Goal: Task Accomplishment & Management: Manage account settings

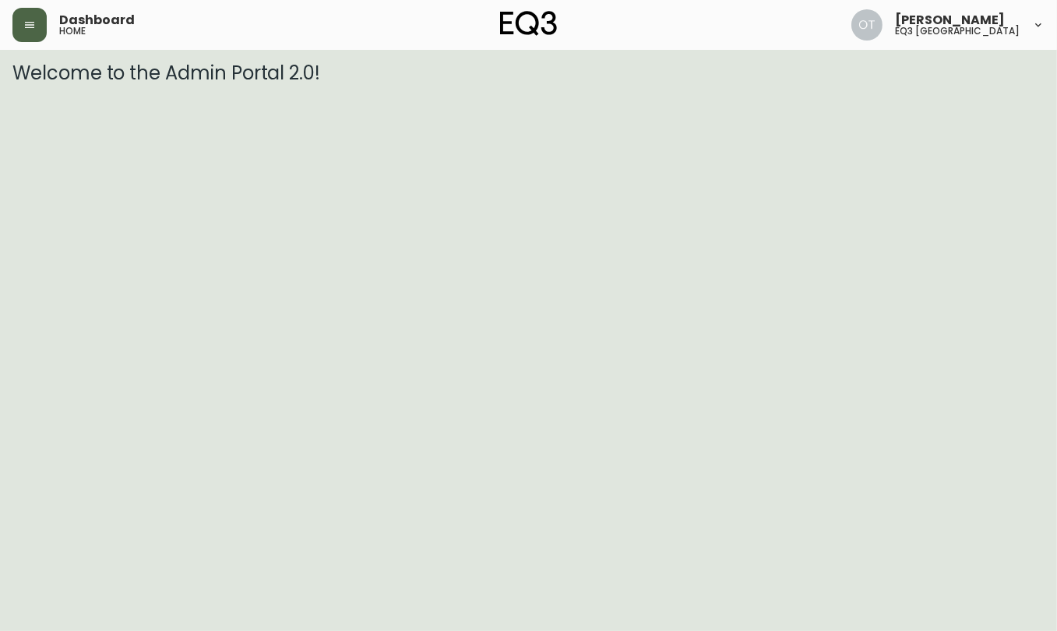
click at [29, 33] on button "button" at bounding box center [29, 25] width 34 height 34
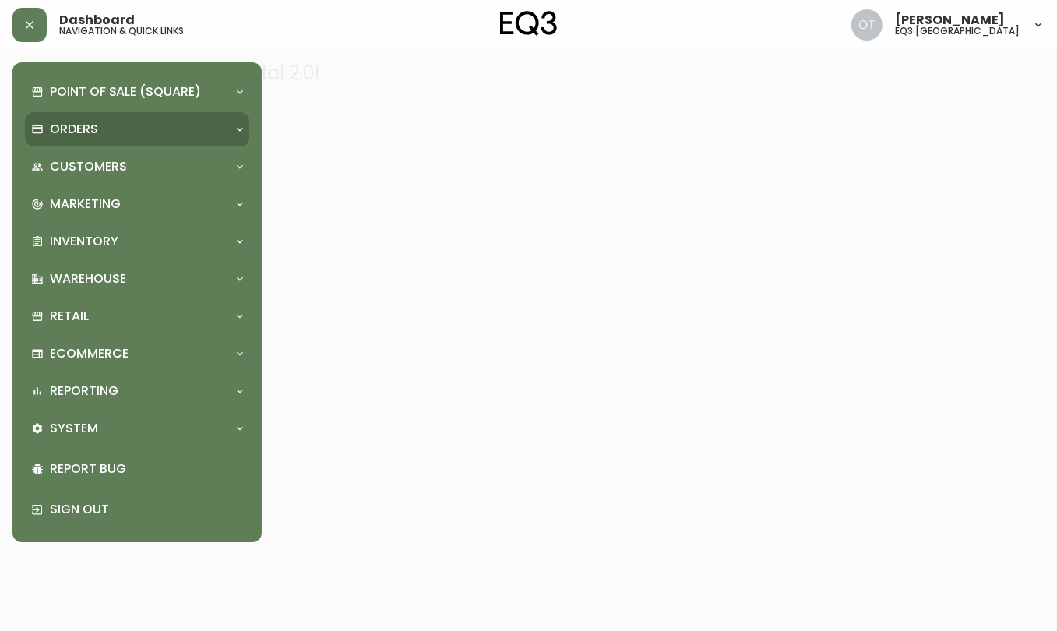
click at [108, 121] on div "Orders" at bounding box center [129, 129] width 196 height 17
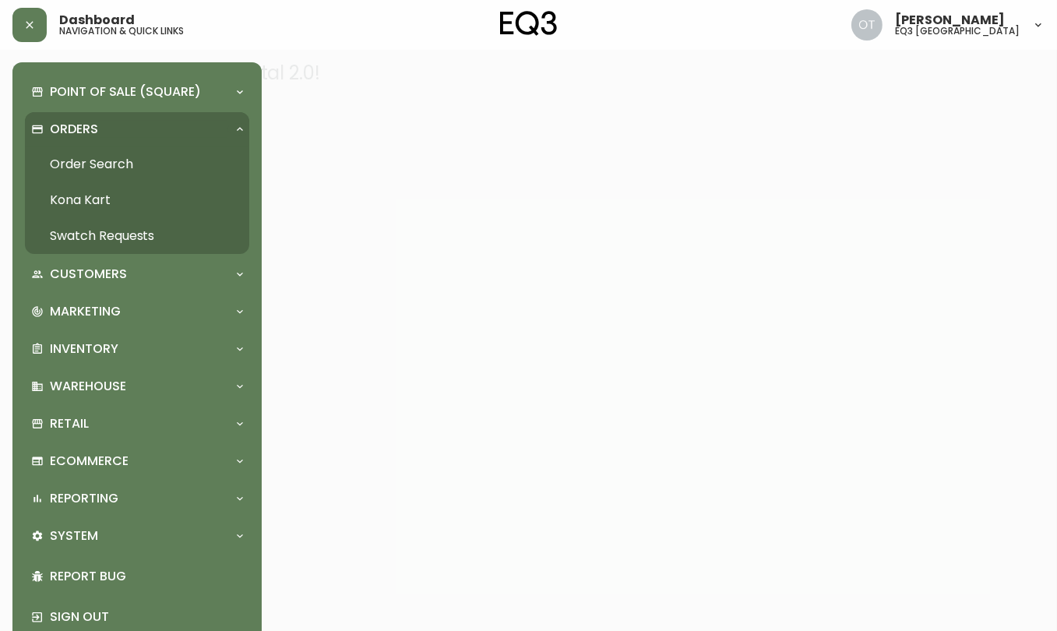
click at [139, 164] on link "Order Search" at bounding box center [137, 164] width 224 height 36
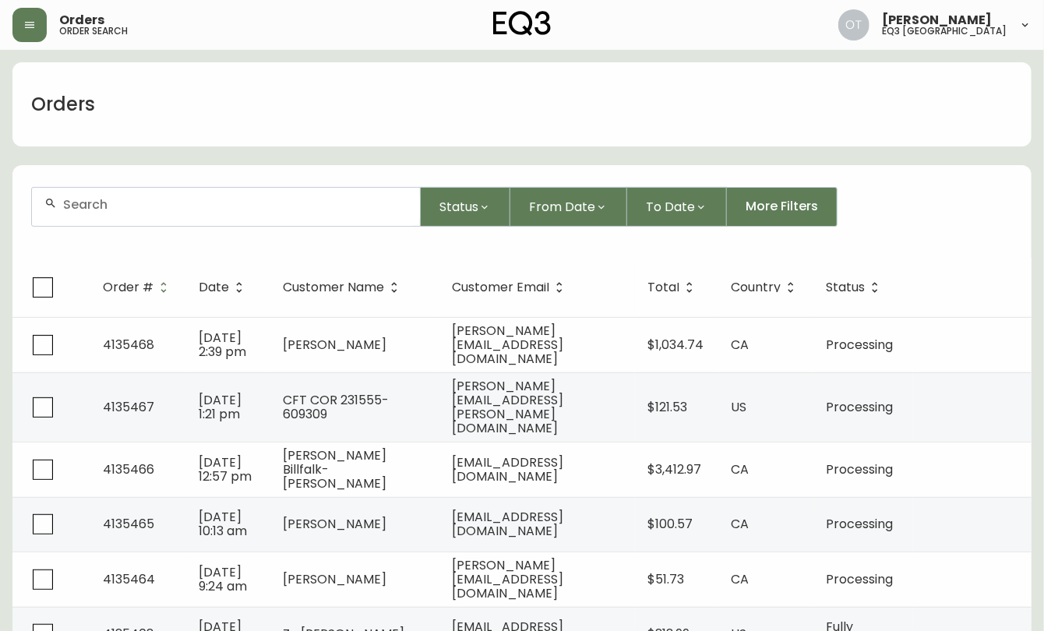
click at [101, 200] on input "text" at bounding box center [235, 204] width 344 height 15
paste input "4134831"
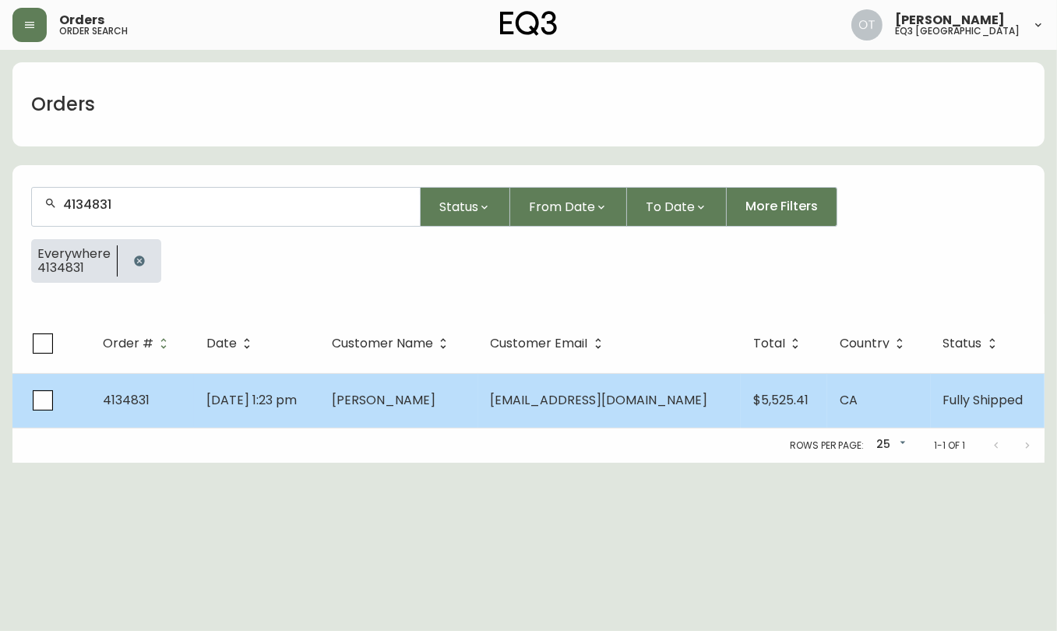
type input "4134831"
click at [195, 400] on tr "4134831 [DATE] 1:23 pm [PERSON_NAME] [PERSON_NAME][EMAIL_ADDRESS][DOMAIN_NAME] …" at bounding box center [528, 400] width 1032 height 55
click at [296, 389] on td "[DATE] 1:23 pm" at bounding box center [256, 400] width 125 height 55
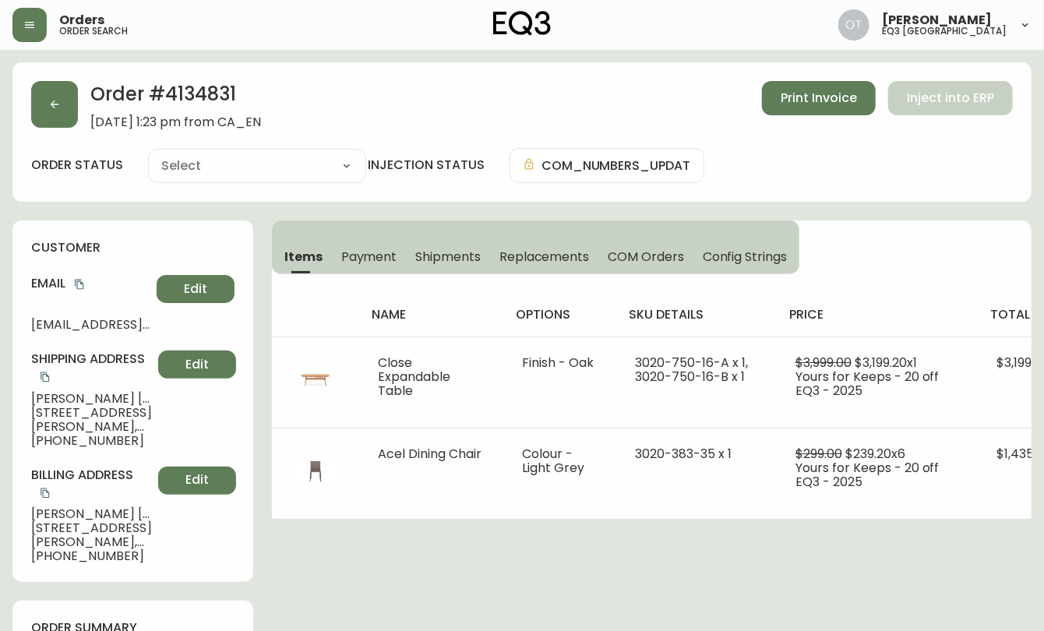
type input "Fully Shipped"
select select "FULLY_SHIPPED"
click at [531, 262] on span "Replacements" at bounding box center [544, 257] width 90 height 16
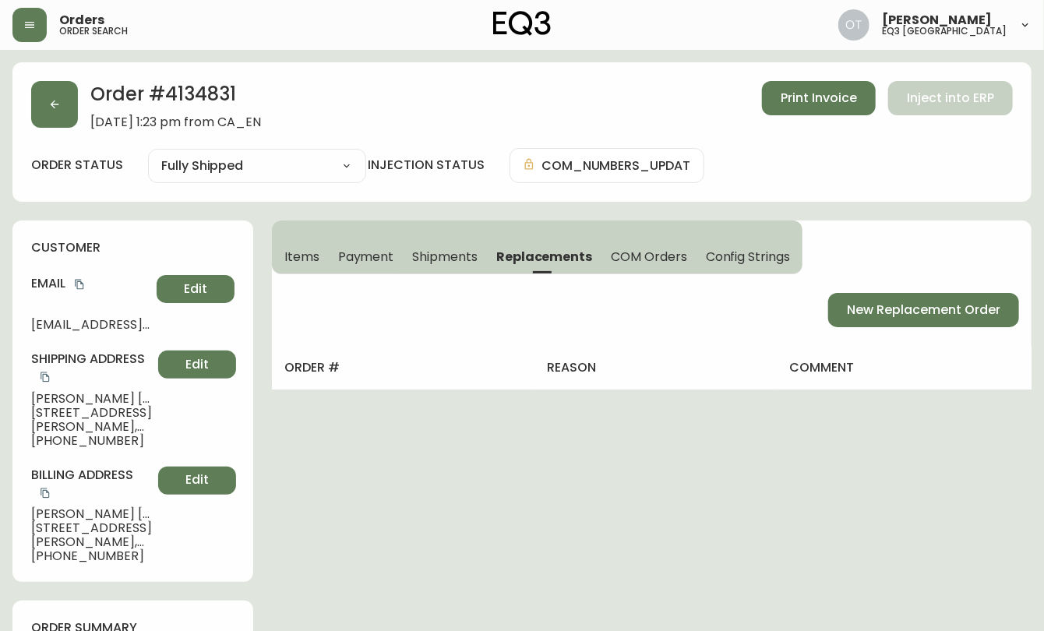
click at [150, 200] on div "Order # 4134831 [DATE] 1:23 pm from CA_EN Print Invoice Inject into ERP order s…" at bounding box center [521, 131] width 1019 height 139
click at [881, 305] on span "New Replacement Order" at bounding box center [923, 309] width 153 height 17
select select "FREIGHT"
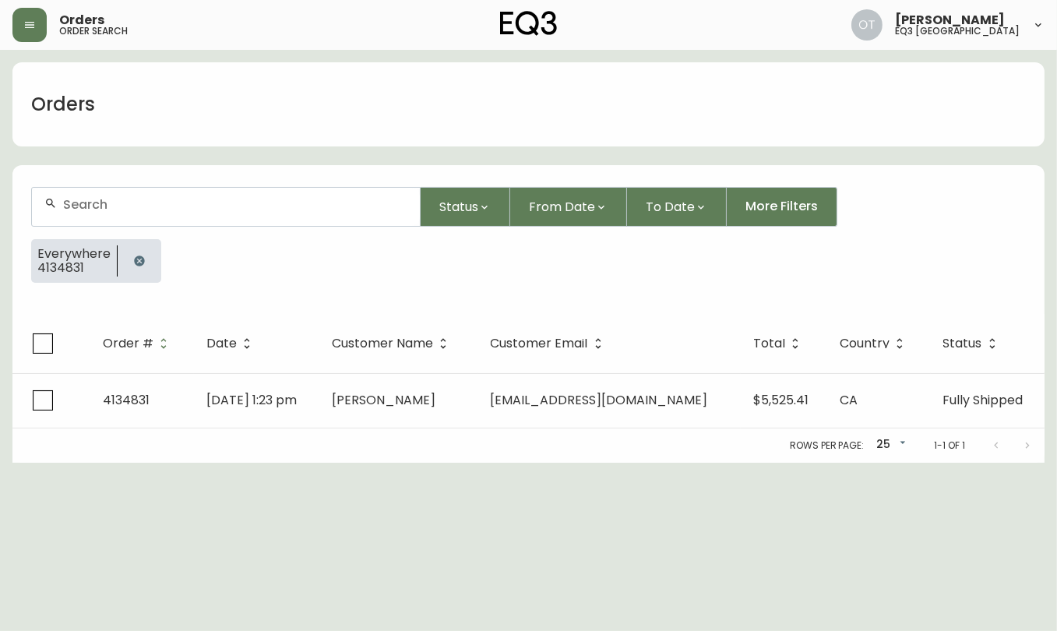
click at [164, 118] on div "Orders" at bounding box center [528, 104] width 1032 height 84
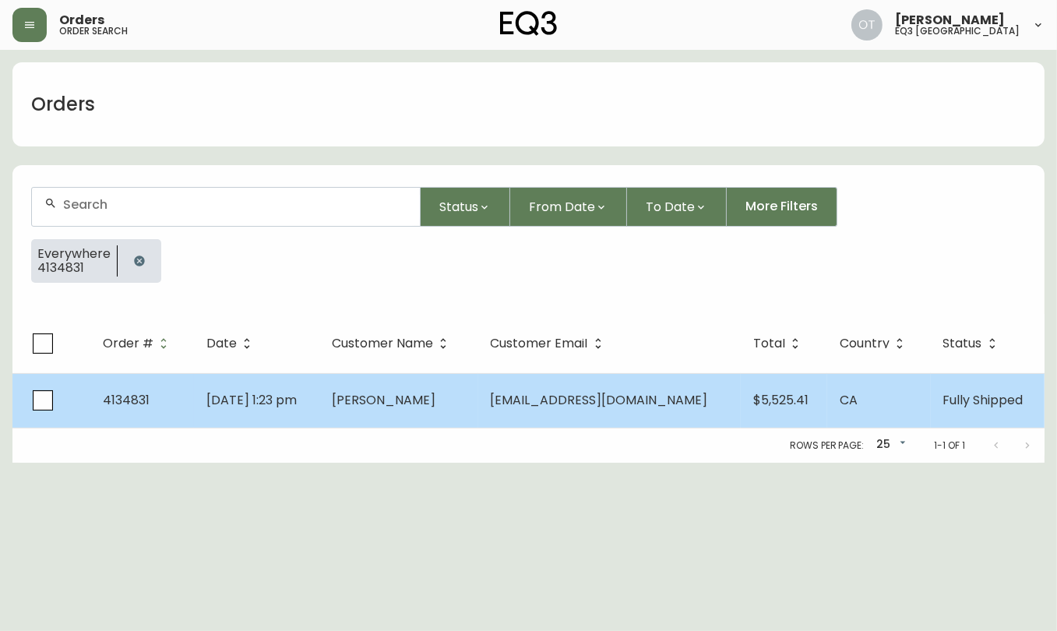
click at [319, 405] on td "[DATE] 1:23 pm" at bounding box center [256, 400] width 125 height 55
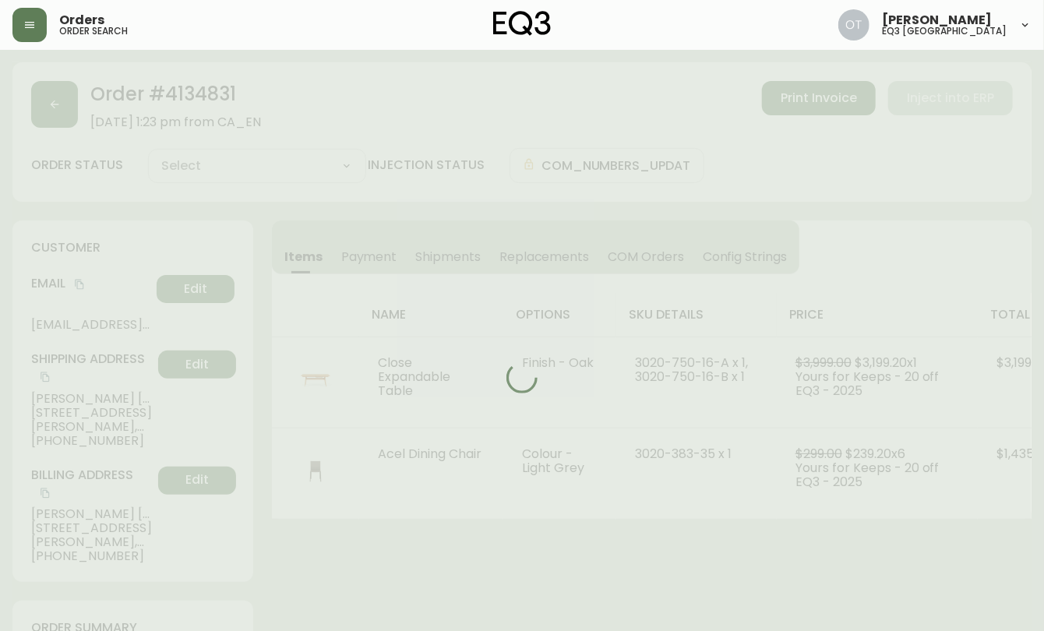
type input "Fully Shipped"
select select "FULLY_SHIPPED"
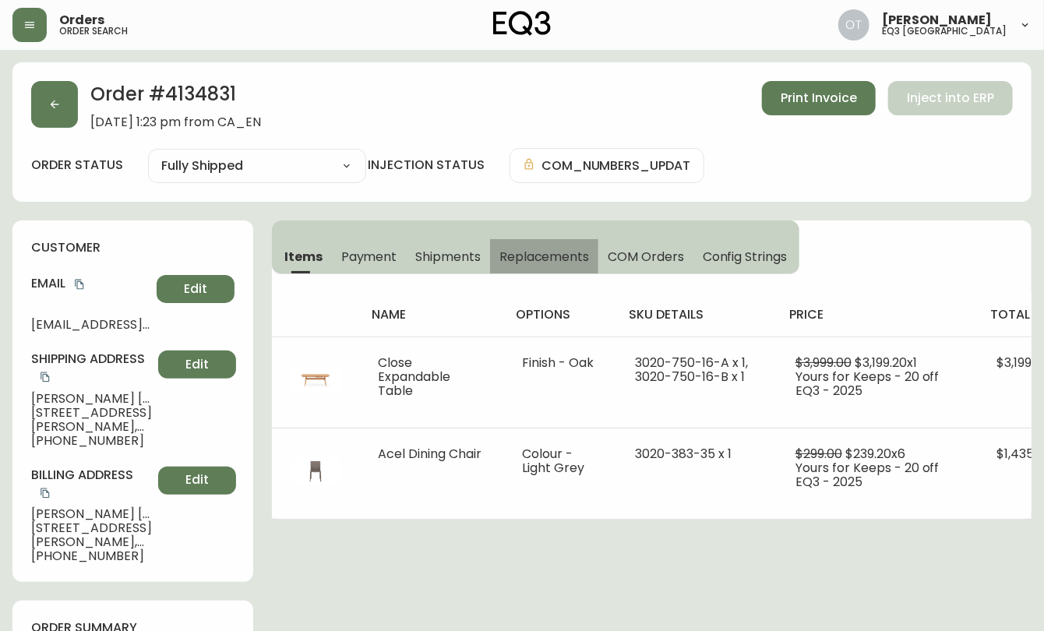
click at [558, 252] on span "Replacements" at bounding box center [544, 257] width 90 height 16
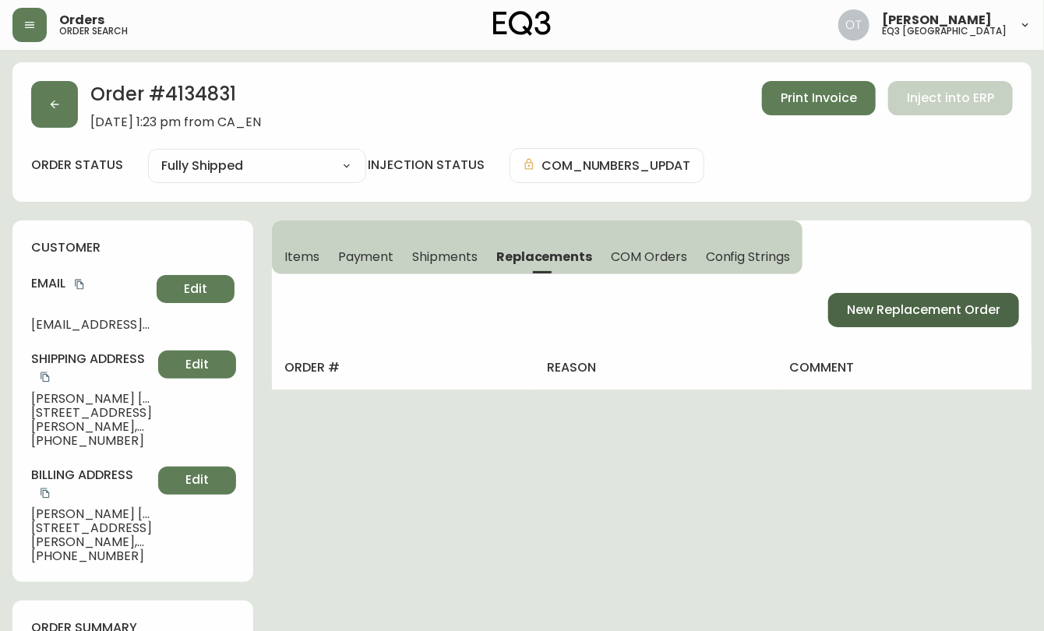
click at [904, 312] on span "New Replacement Order" at bounding box center [923, 309] width 153 height 17
select select "FREIGHT"
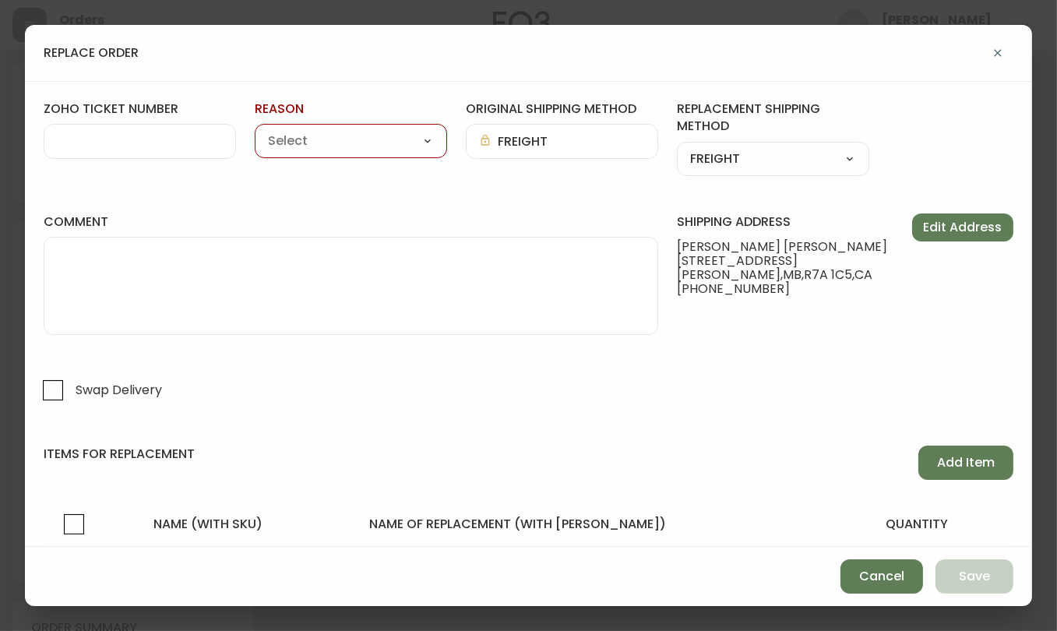
click at [146, 141] on input "zoho ticket number" at bounding box center [140, 141] width 166 height 15
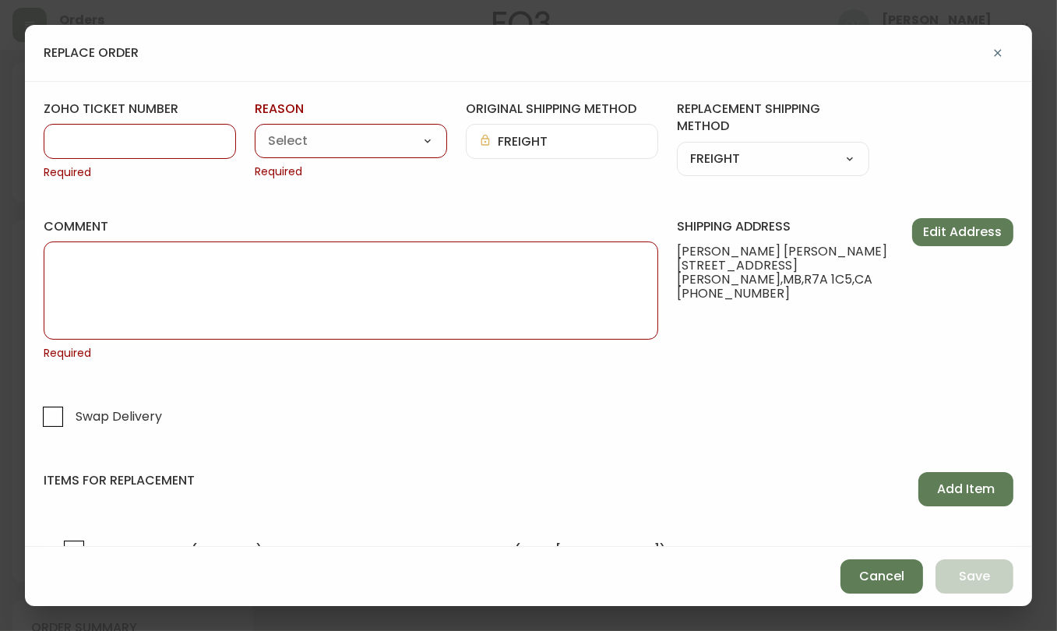
paste input "#834238"
click at [69, 143] on input "#834238" at bounding box center [140, 141] width 166 height 15
type input "834238"
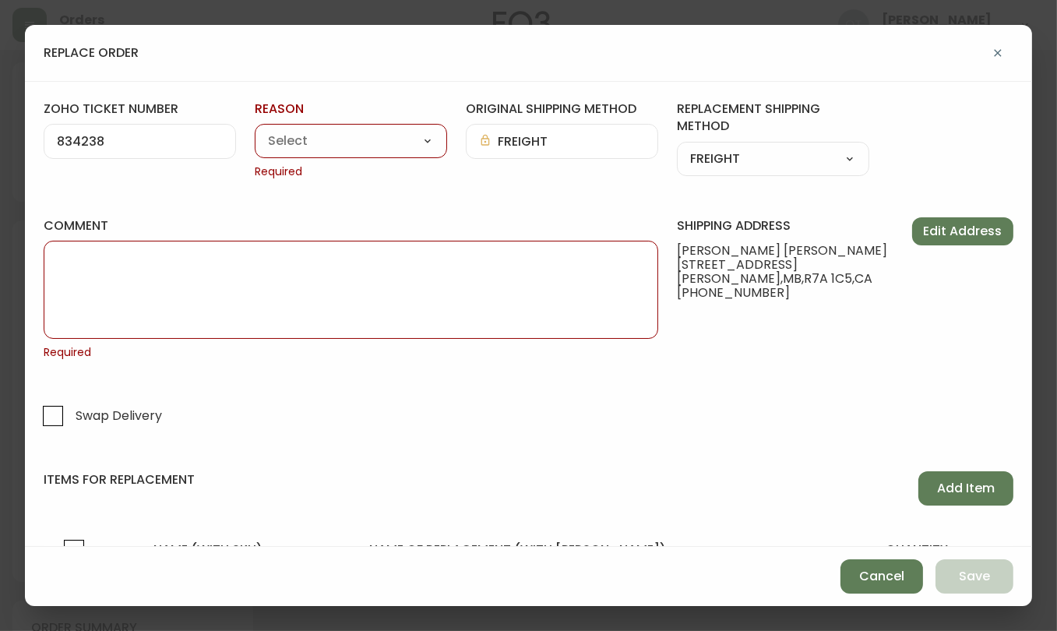
click at [383, 143] on select "Customer Related Damaged in Shipping Lost in Transit or Missing Order Manufactu…" at bounding box center [351, 141] width 192 height 23
select select "Warranty Replacement"
click at [255, 130] on select "Customer Related Damaged in Shipping Lost in Transit or Missing Order Manufactu…" at bounding box center [351, 141] width 192 height 23
type input "Warranty Replacement"
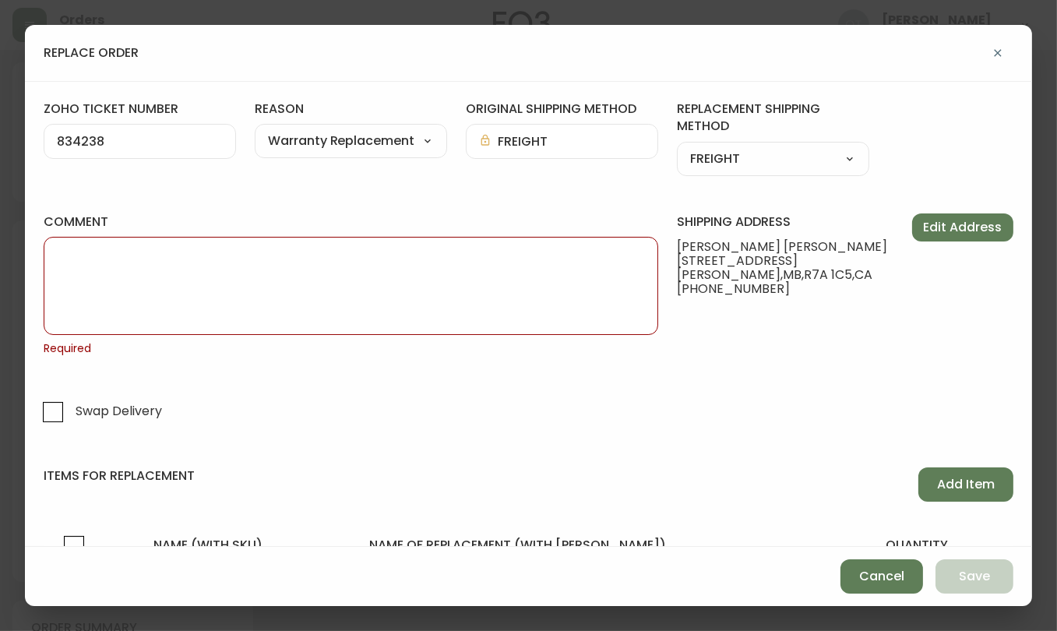
click at [354, 271] on textarea "comment" at bounding box center [351, 286] width 588 height 78
paste textarea "ORIGINAL ORDER: 4134831 | REASON FOR REPLACEMENT: WRONG ITEM RECEIVED | NOTES: …"
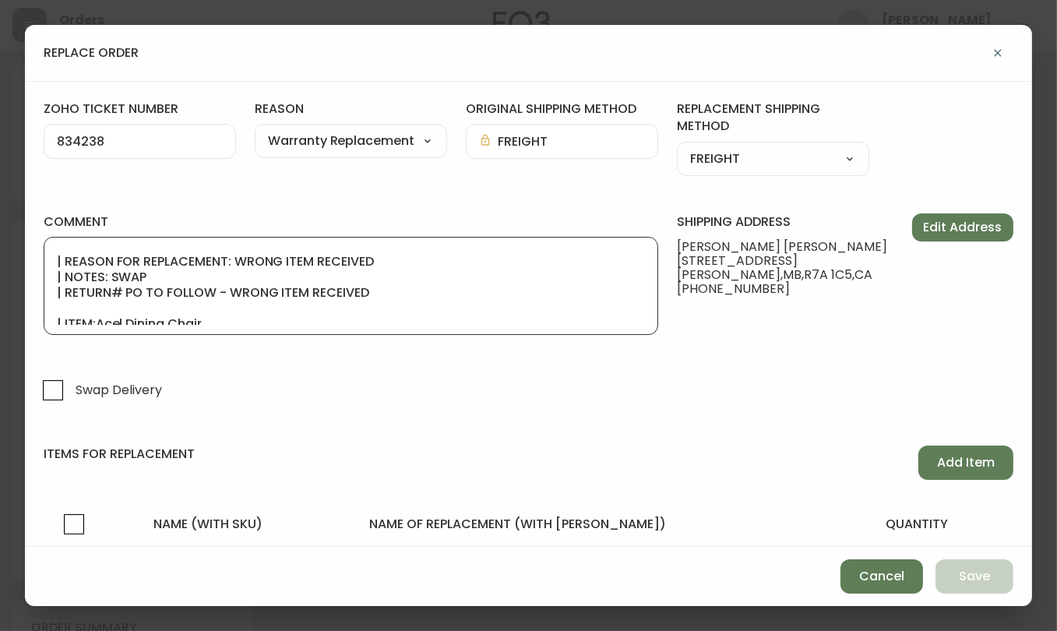
scroll to position [23, 0]
click at [213, 289] on textarea "ORIGINAL ORDER: 4134831 | REASON FOR REPLACEMENT: WRONG ITEM RECEIVED | NOTES: …" at bounding box center [351, 286] width 588 height 78
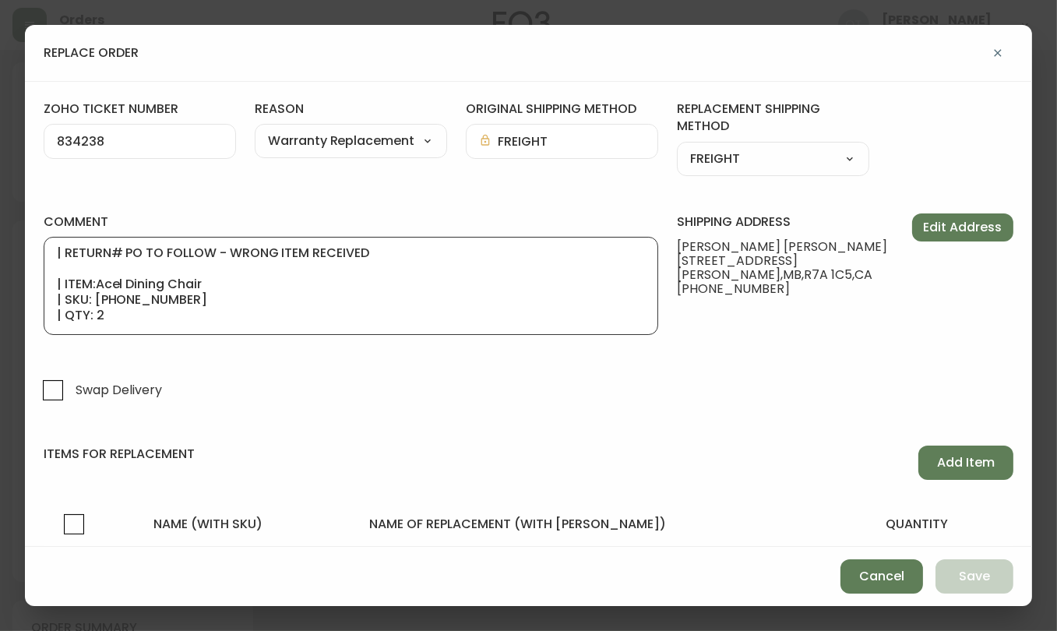
scroll to position [93, 0]
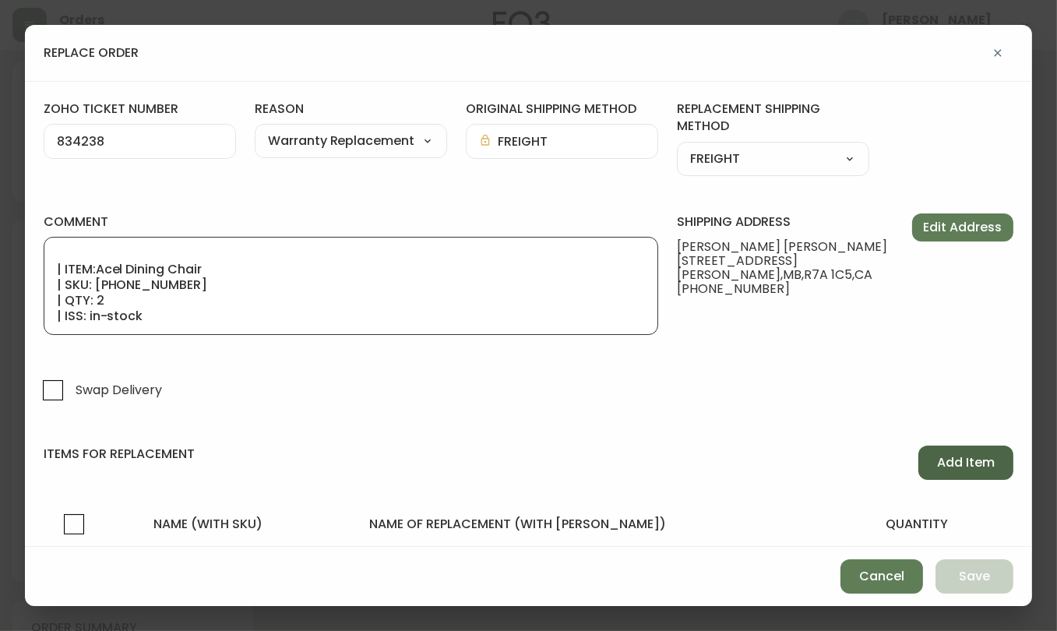
type textarea "ORIGINAL ORDER: 4134831 | REASON FOR REPLACEMENT: WRONG ITEM RECEIVED | NOTES: …"
click at [958, 449] on button "Add Item" at bounding box center [965, 463] width 95 height 34
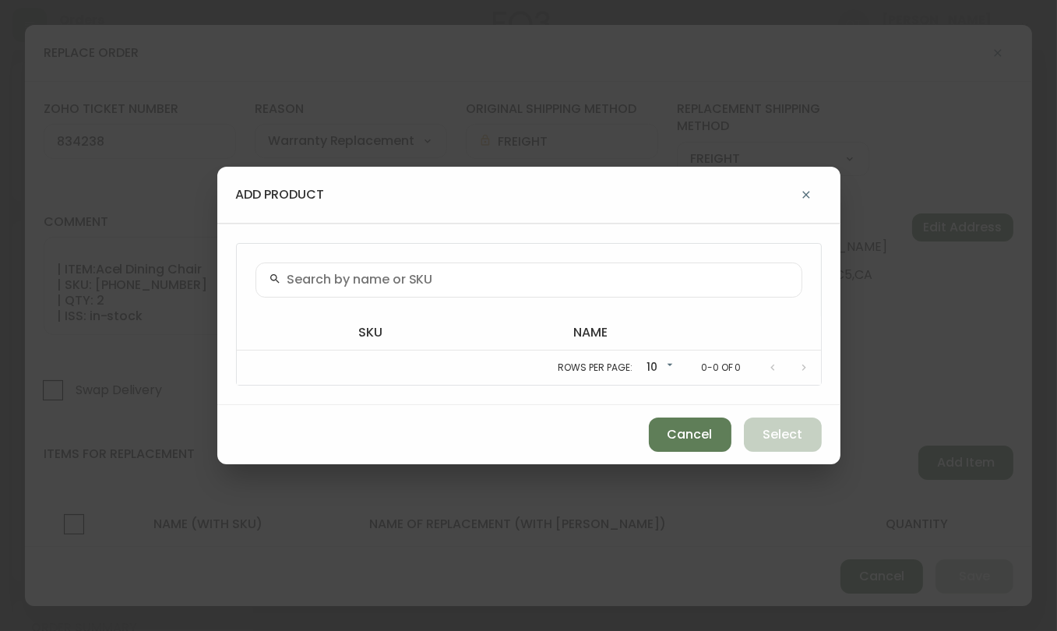
click at [414, 278] on input "text" at bounding box center [538, 280] width 502 height 15
paste input "[PHONE_NUMBER]"
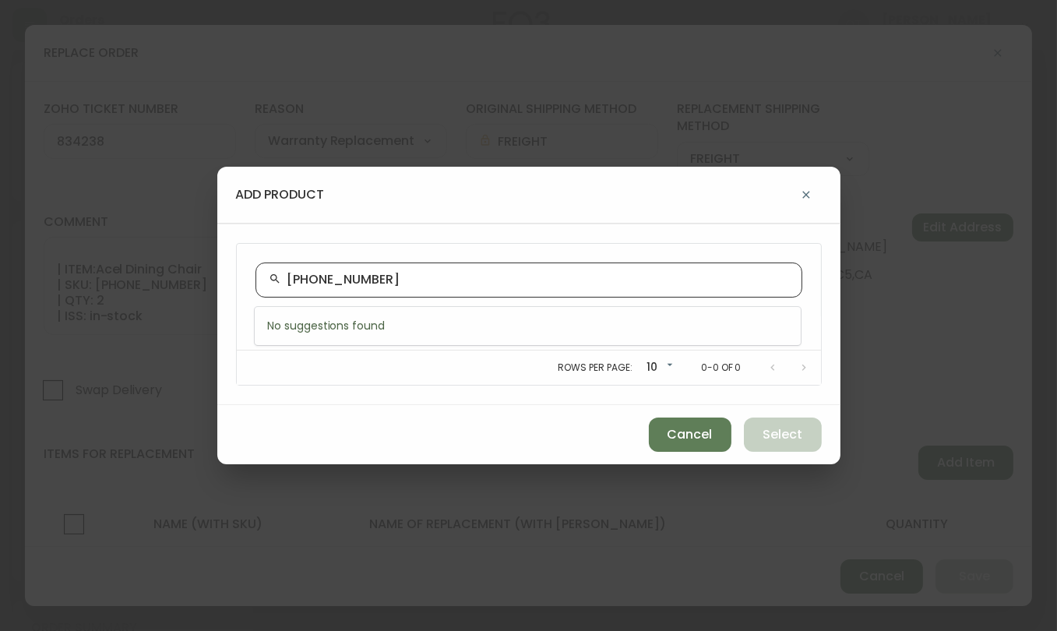
type input "[PHONE_NUMBER]"
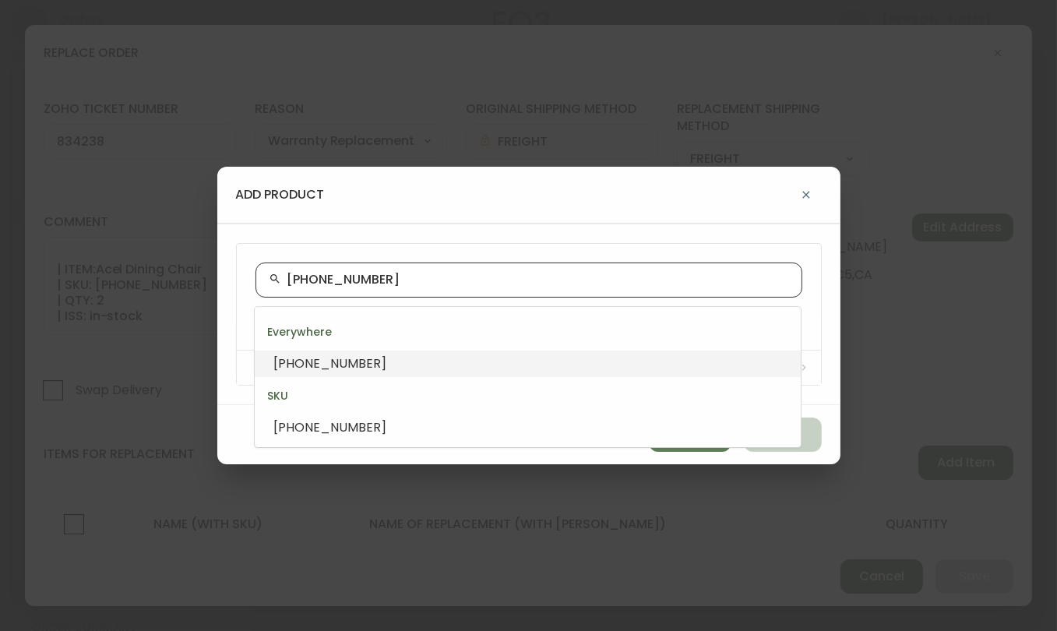
click at [328, 359] on span "[PHONE_NUMBER]" at bounding box center [329, 363] width 113 height 18
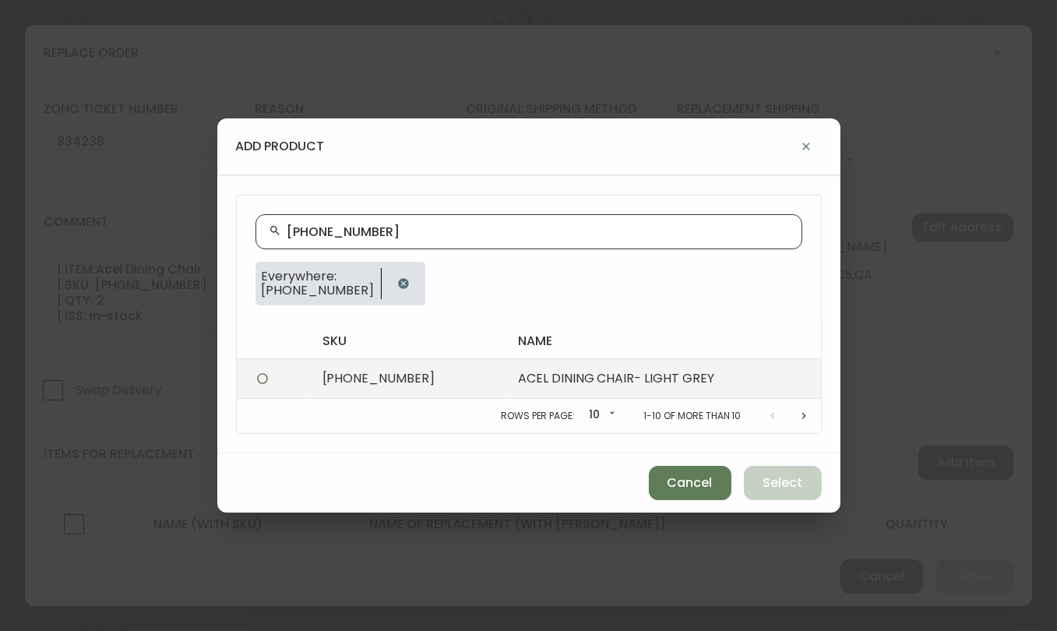
click at [472, 386] on td "[PHONE_NUMBER]" at bounding box center [408, 378] width 196 height 40
radio input "true"
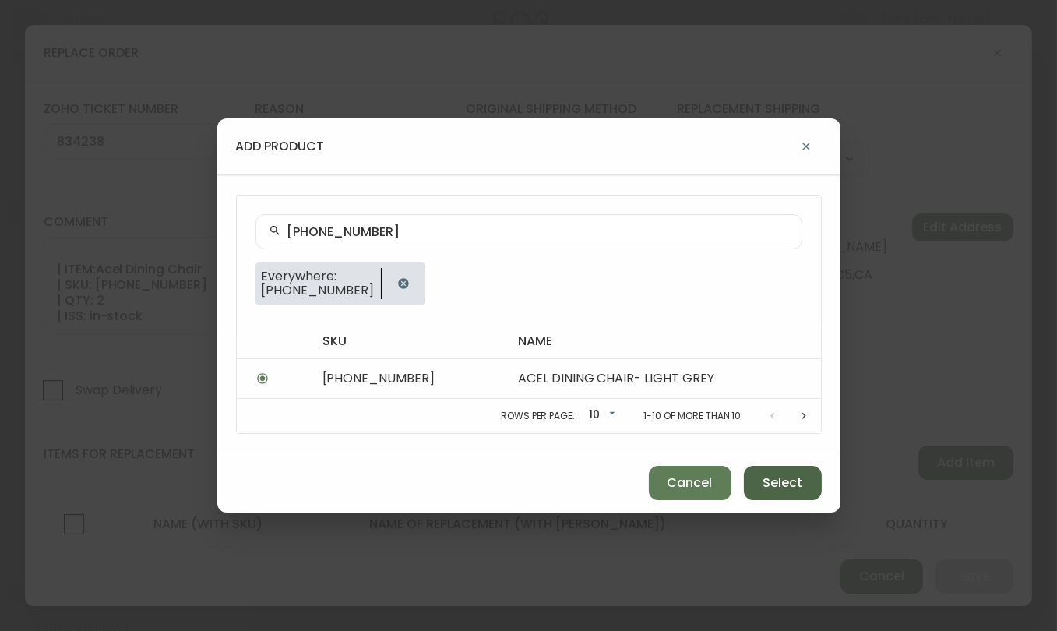
click at [779, 481] on span "Select" at bounding box center [783, 482] width 40 height 17
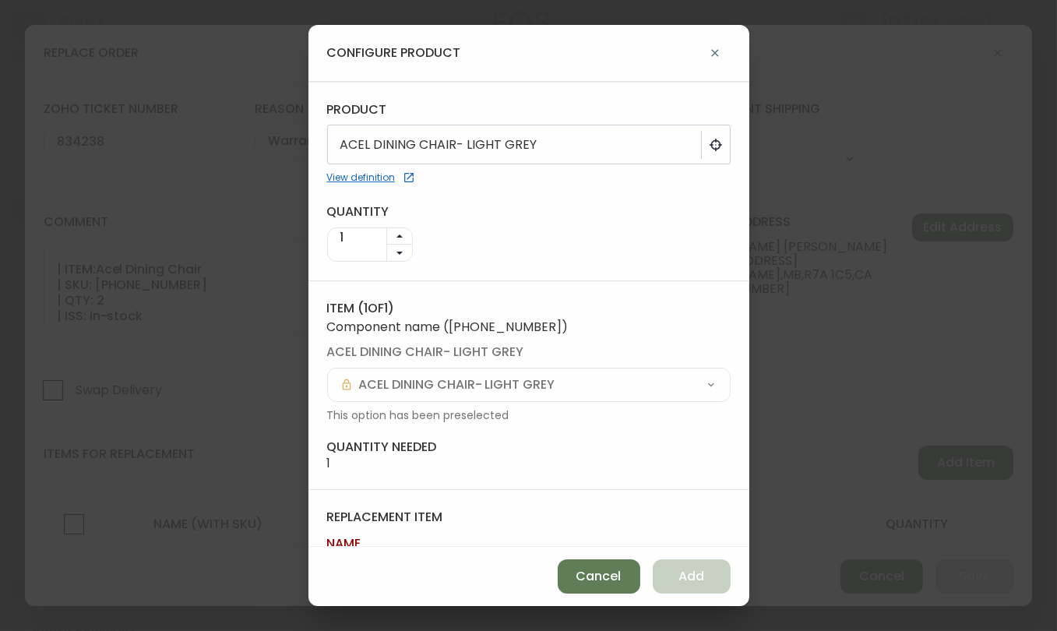
click at [403, 228] on button "button" at bounding box center [399, 236] width 25 height 17
type input "2"
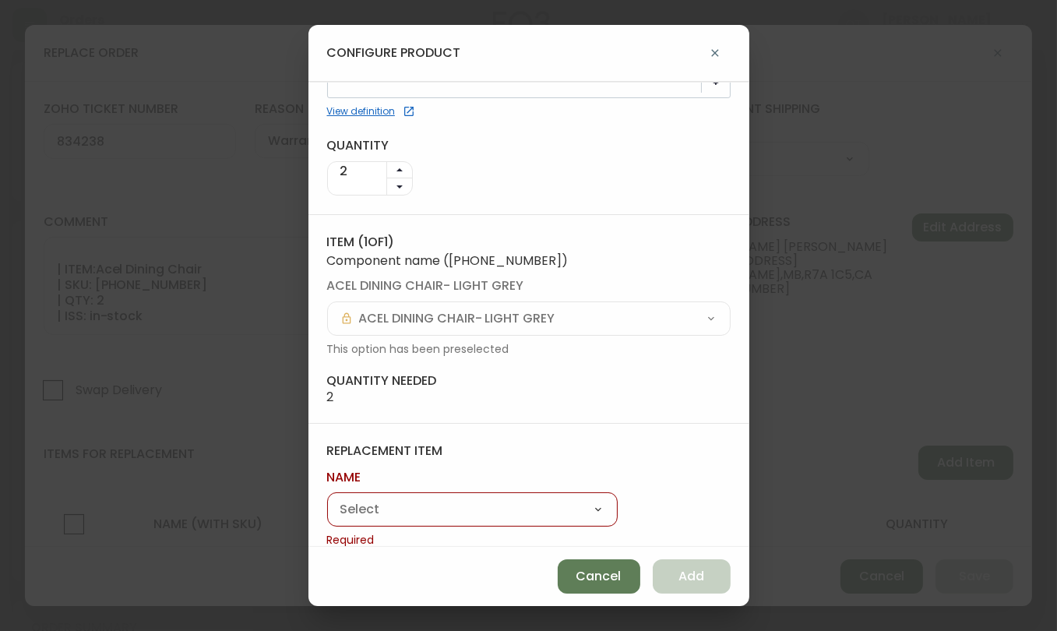
scroll to position [85, 0]
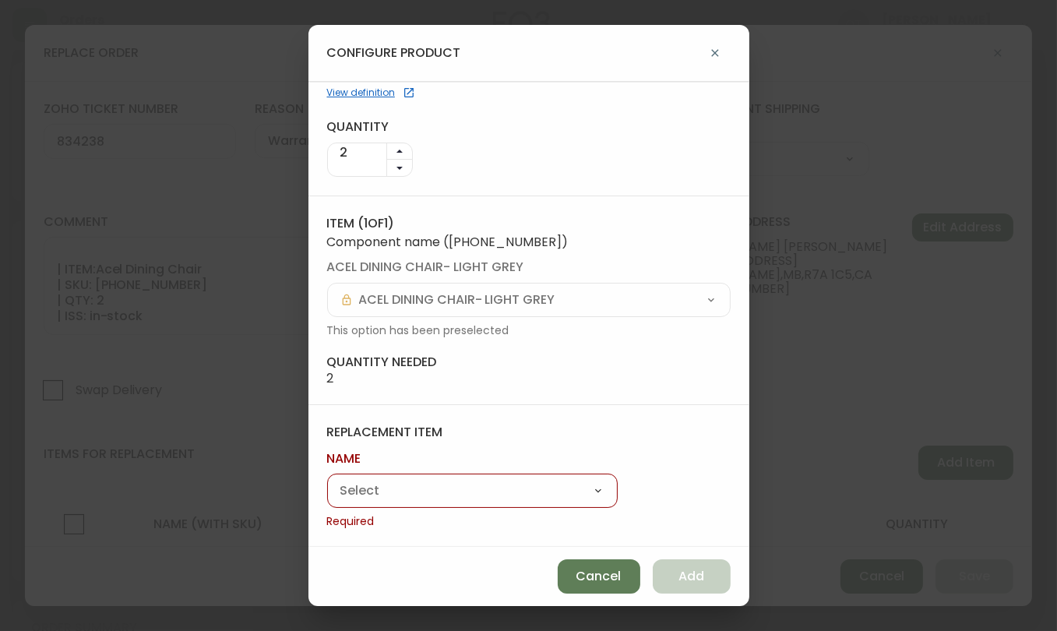
click at [421, 490] on select "Close Expandable Table Acel Dining Chair" at bounding box center [472, 491] width 291 height 23
select select "cmerg43xi68ln0146h39i8euy"
click at [327, 499] on select "Close Expandable Table Acel Dining Chair" at bounding box center [472, 491] width 291 height 23
type input "Acel Dining Chair"
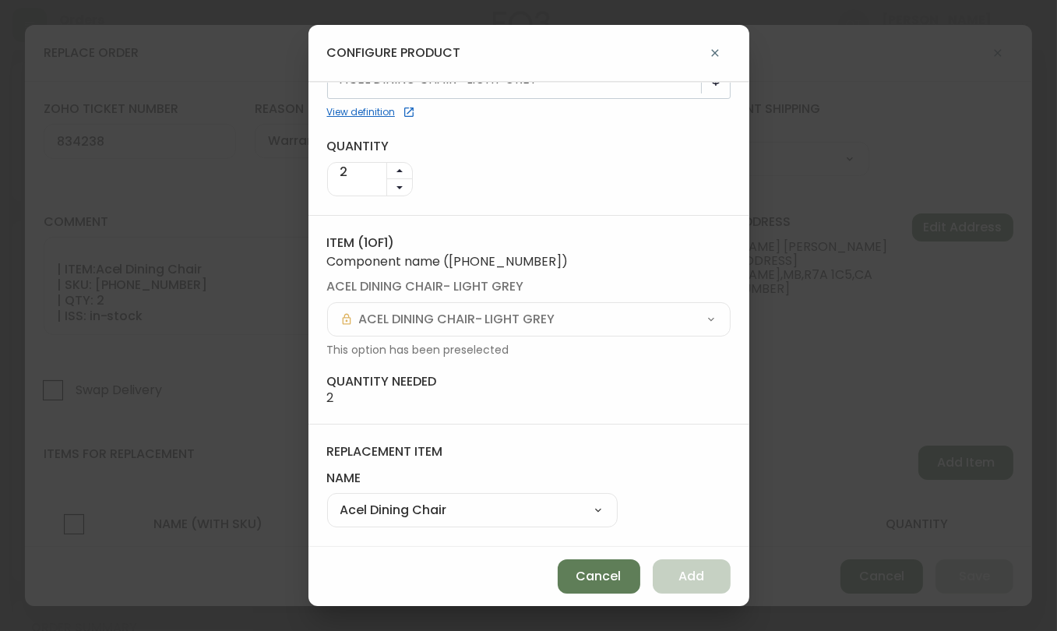
scroll to position [64, 0]
click at [686, 573] on span "Add" at bounding box center [692, 576] width 26 height 17
type input "1"
select select
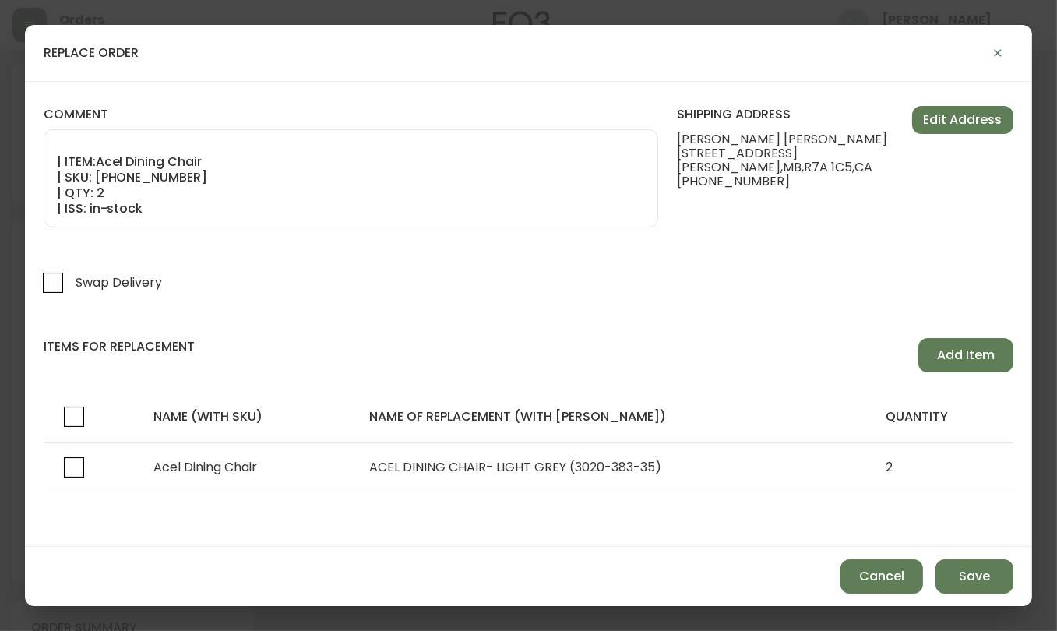
scroll to position [74, 0]
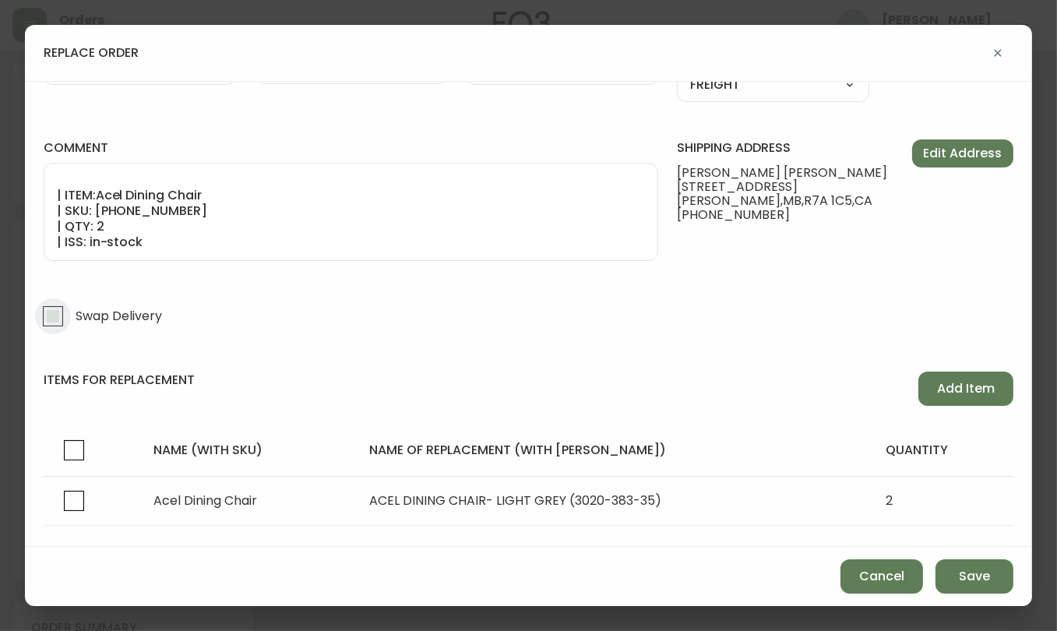
click at [62, 312] on input "Swap Delivery" at bounding box center [53, 316] width 36 height 36
checkbox input "true"
click at [173, 278] on form "zoho ticket number 834238 reason Warranty Replacement Customer Related Damaged …" at bounding box center [529, 294] width 970 height 537
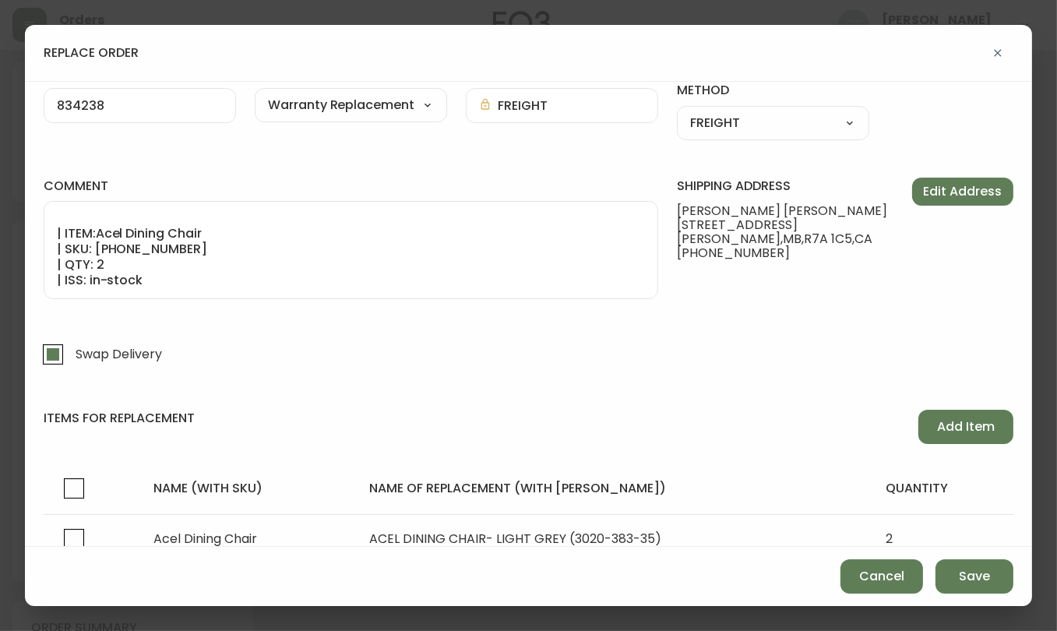
scroll to position [0, 0]
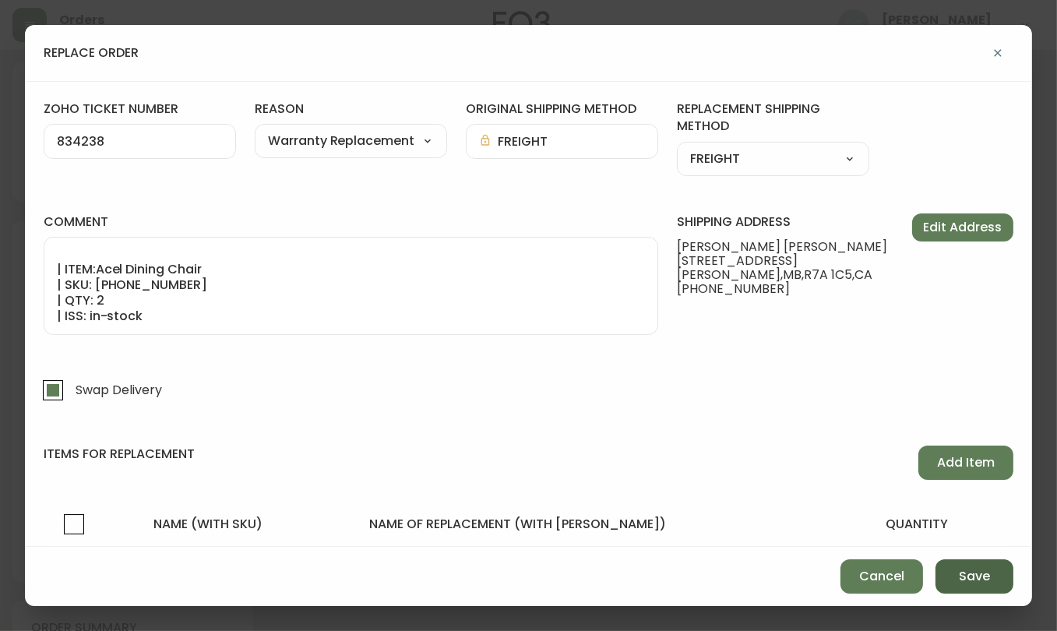
click at [978, 577] on span "Save" at bounding box center [974, 576] width 31 height 17
checkbox input "false"
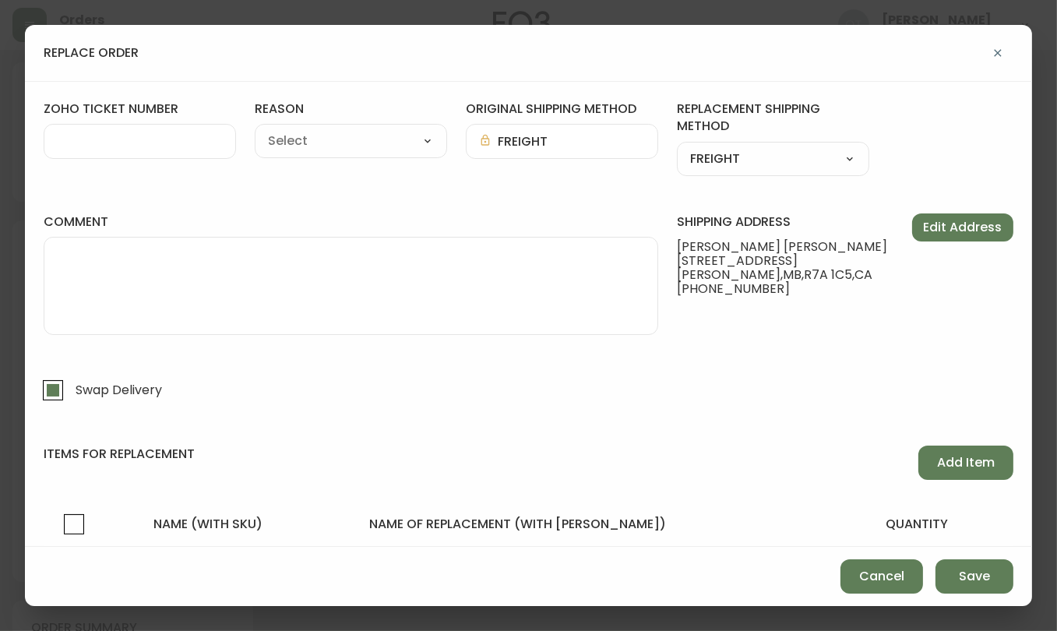
select select
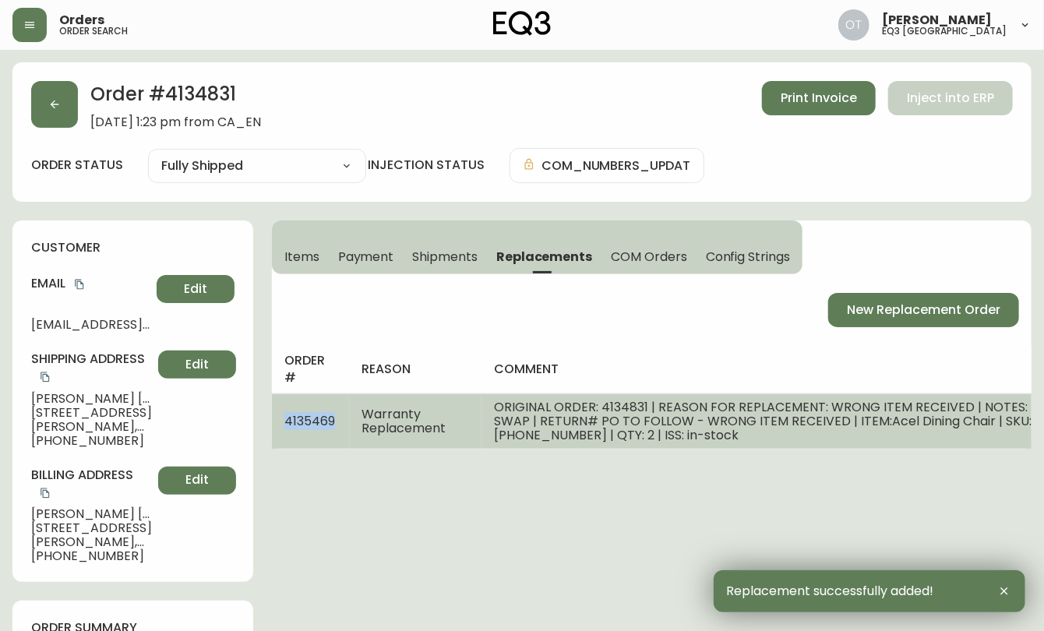
drag, startPoint x: 273, startPoint y: 414, endPoint x: 333, endPoint y: 421, distance: 60.4
click at [333, 421] on td "4135469" at bounding box center [310, 420] width 77 height 55
copy span "4135469"
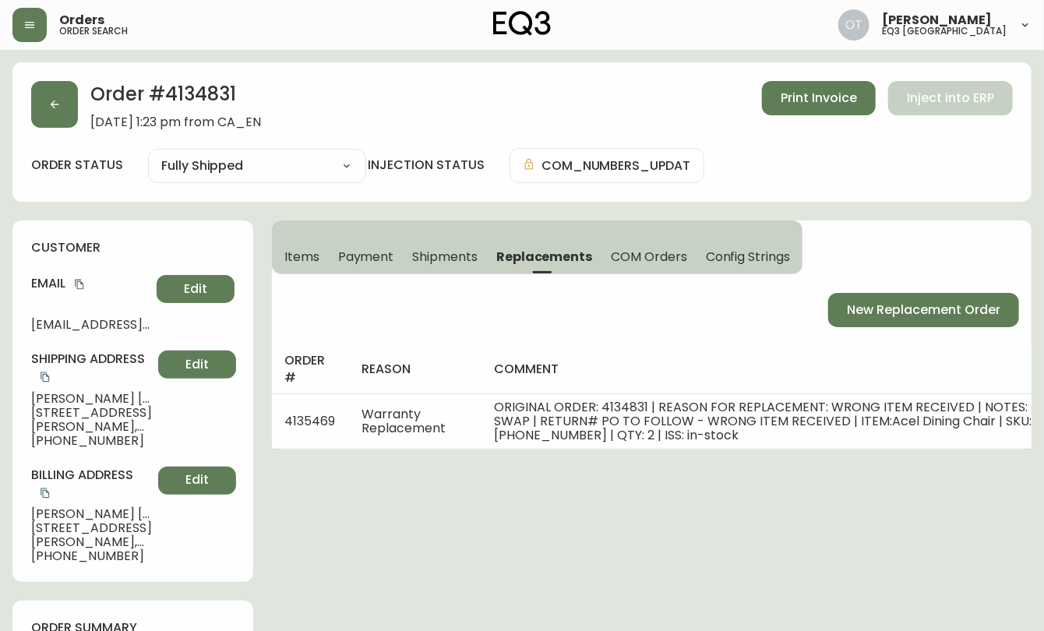
click at [204, 222] on div "customer Email [EMAIL_ADDRESS][DOMAIN_NAME] Edit Shipping Address [PERSON_NAME]…" at bounding box center [132, 400] width 241 height 361
click at [245, 298] on div "customer Email [EMAIL_ADDRESS][DOMAIN_NAME] Edit Shipping Address [PERSON_NAME]…" at bounding box center [132, 400] width 241 height 361
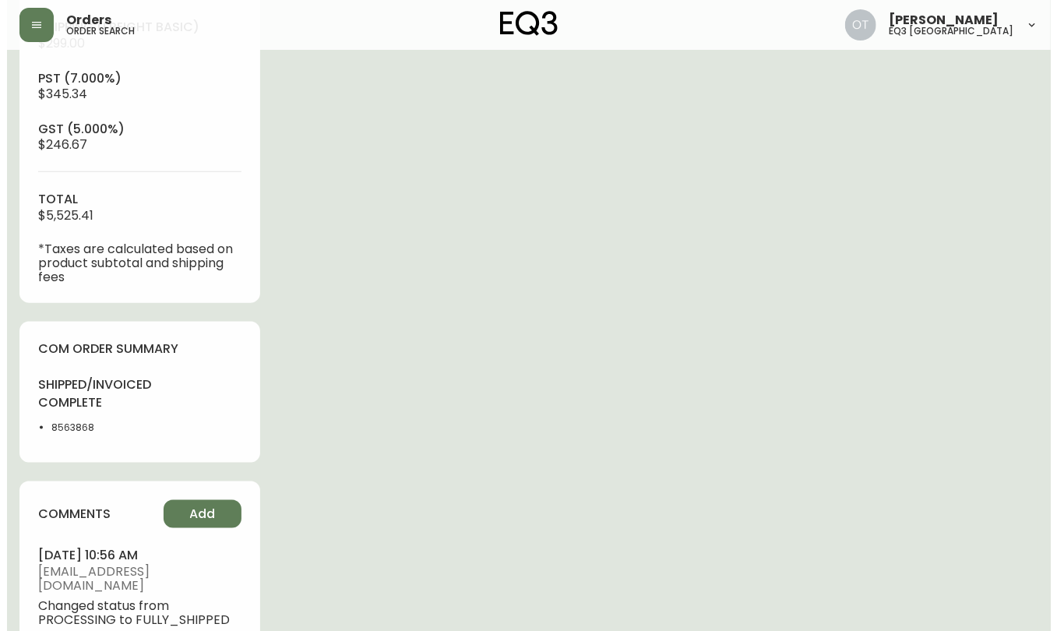
scroll to position [696, 0]
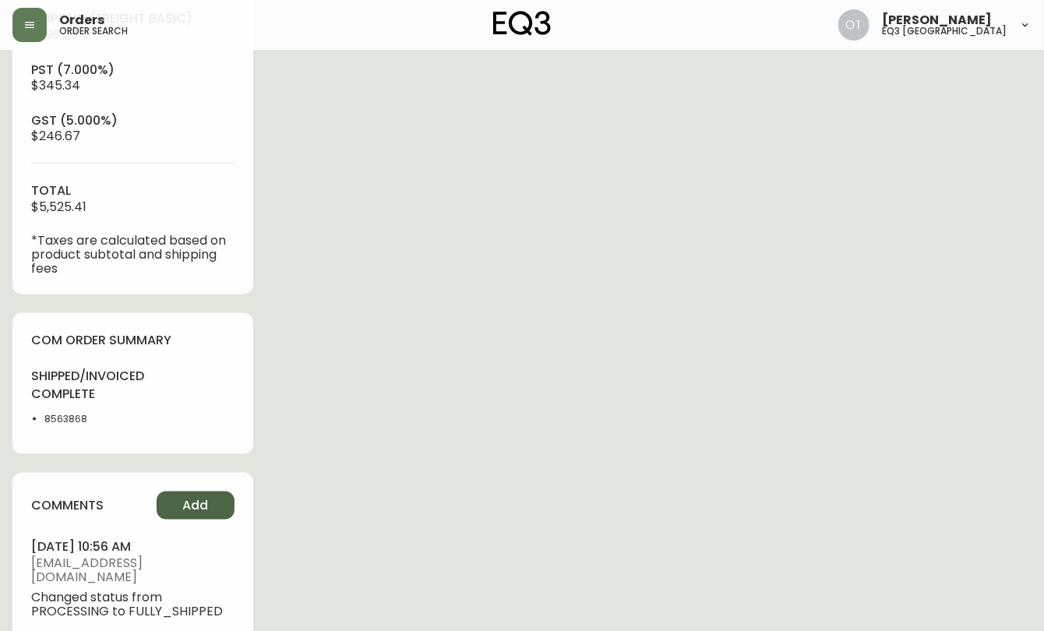
click at [198, 512] on span "Add" at bounding box center [196, 505] width 26 height 17
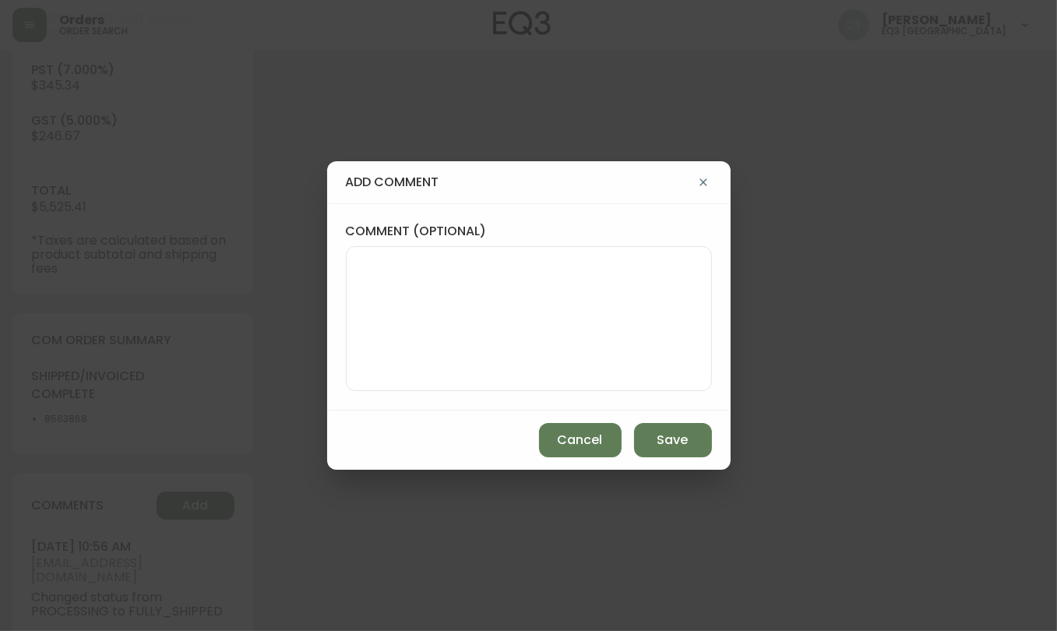
click at [499, 296] on textarea "comment (optional)" at bounding box center [529, 318] width 340 height 125
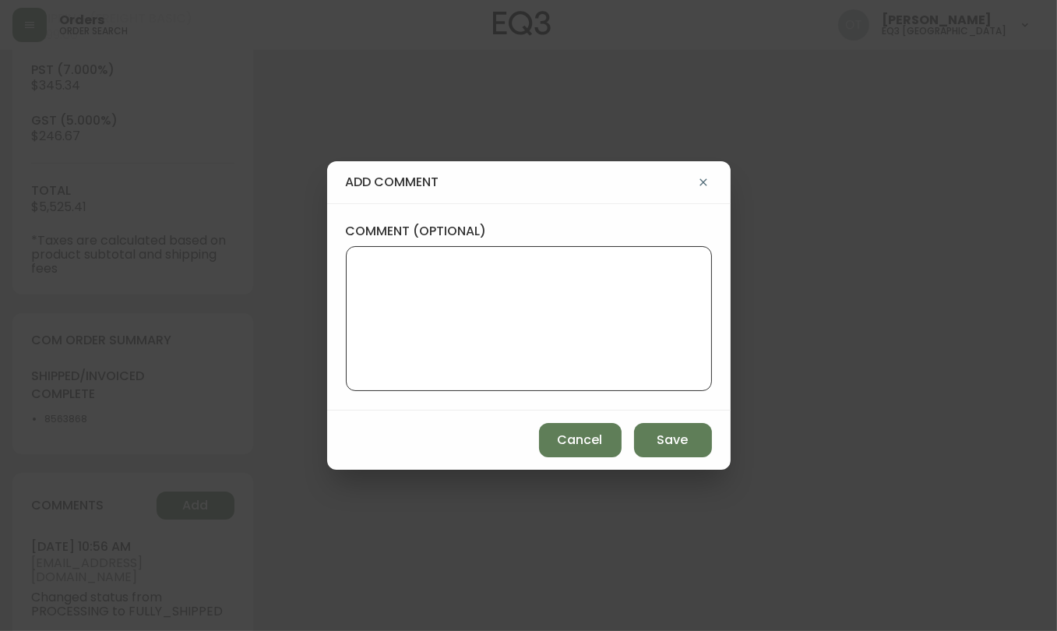
paste textarea "TICKET # #834238 REPLACEMENT PO: 4135469 *COM will be available in AS400 and in…"
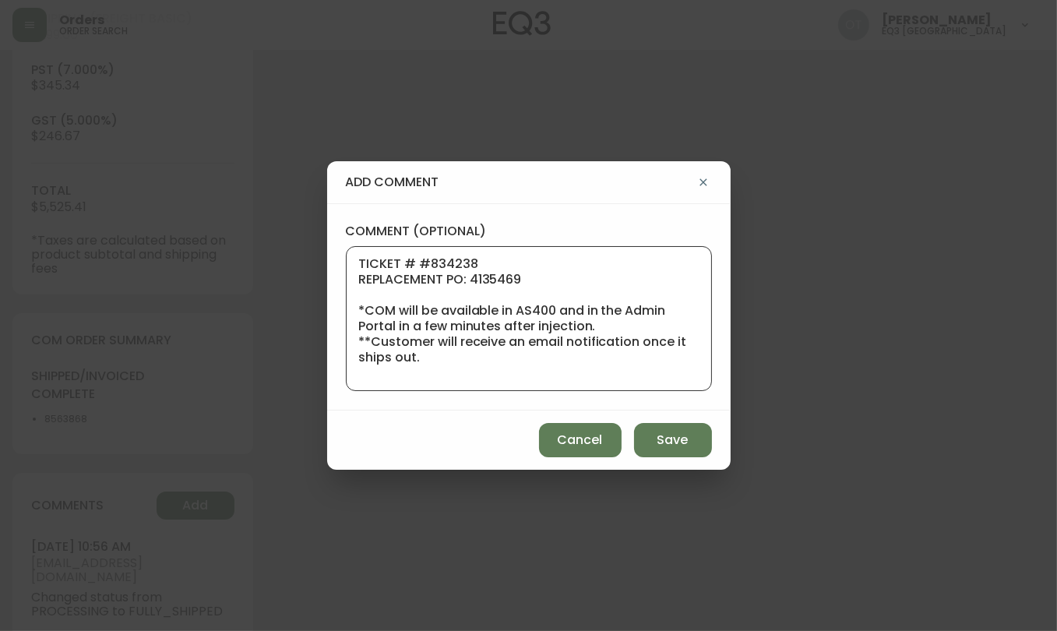
scroll to position [171, 0]
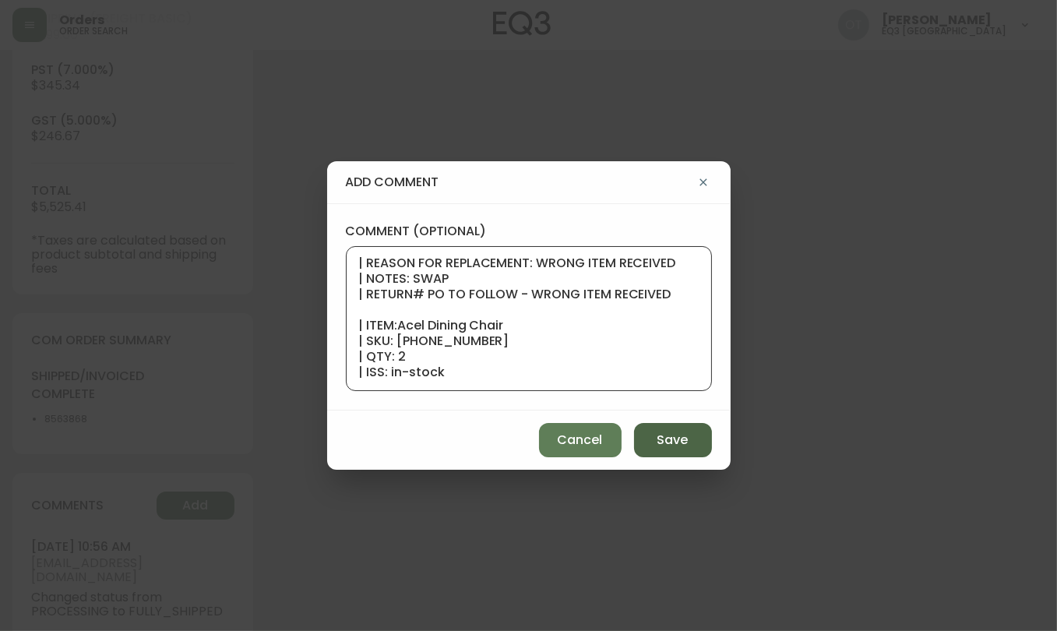
type textarea "TICKET # #834238 REPLACEMENT PO: 4135469 *COM will be available in AS400 and in…"
drag, startPoint x: 678, startPoint y: 438, endPoint x: 686, endPoint y: 435, distance: 8.1
click at [680, 439] on span "Save" at bounding box center [672, 440] width 31 height 17
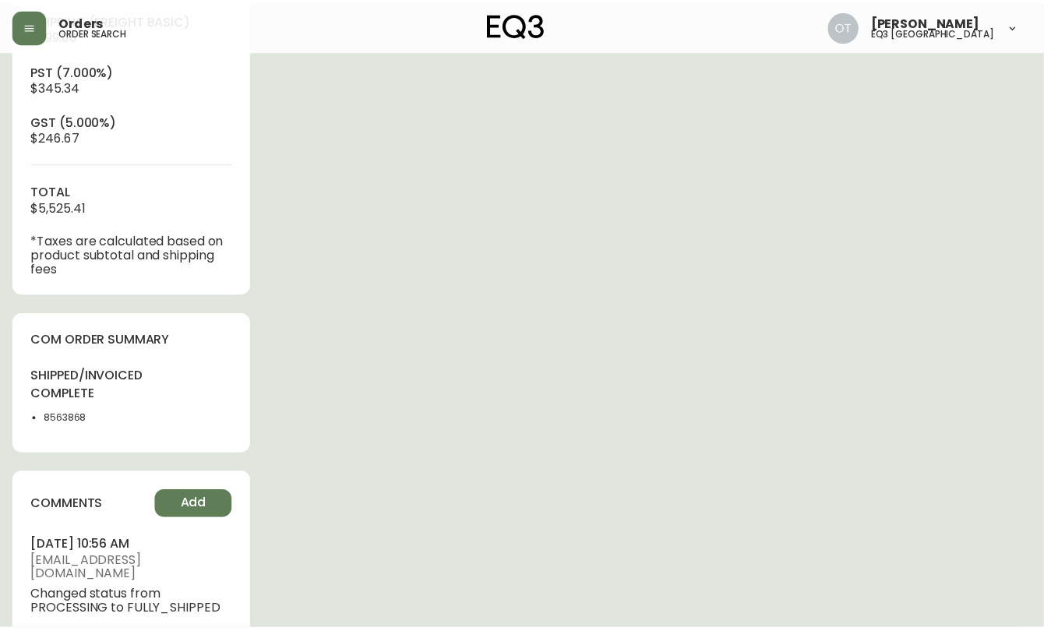
scroll to position [0, 0]
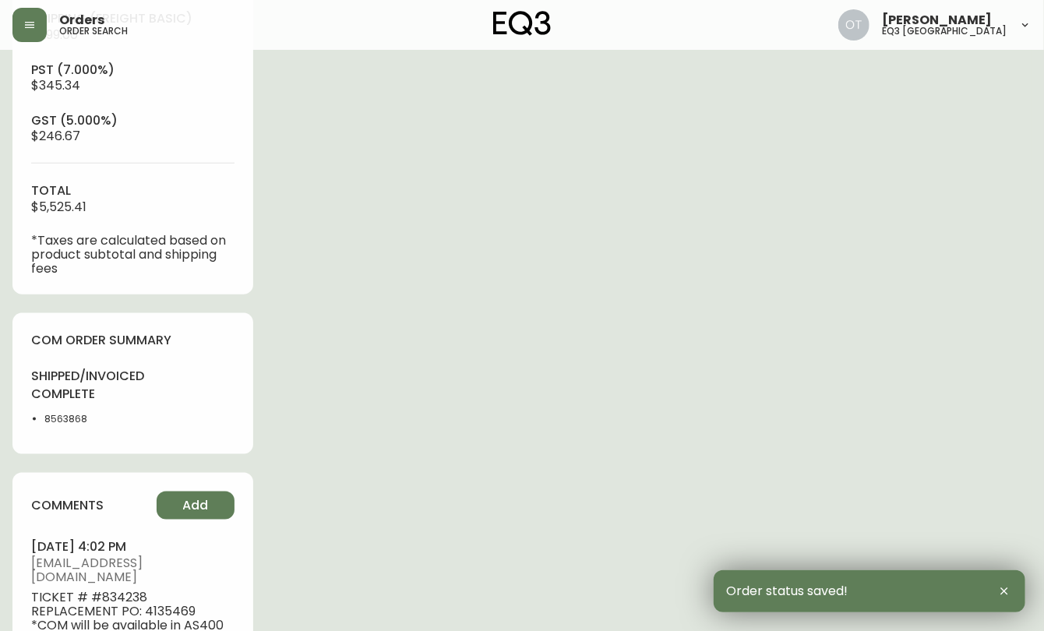
click at [83, 151] on div "sub-total $4,634.40 Shipping ( Freight Basic ) $299.00 pst (7.000%) $345.34 gst…" at bounding box center [132, 117] width 203 height 316
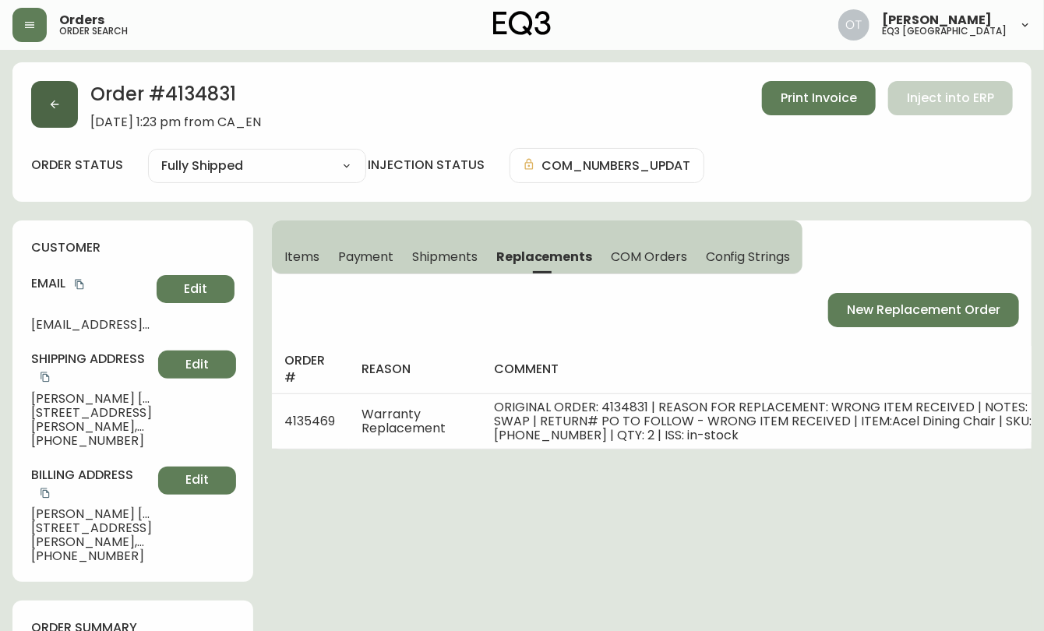
click at [45, 116] on button "button" at bounding box center [54, 104] width 47 height 47
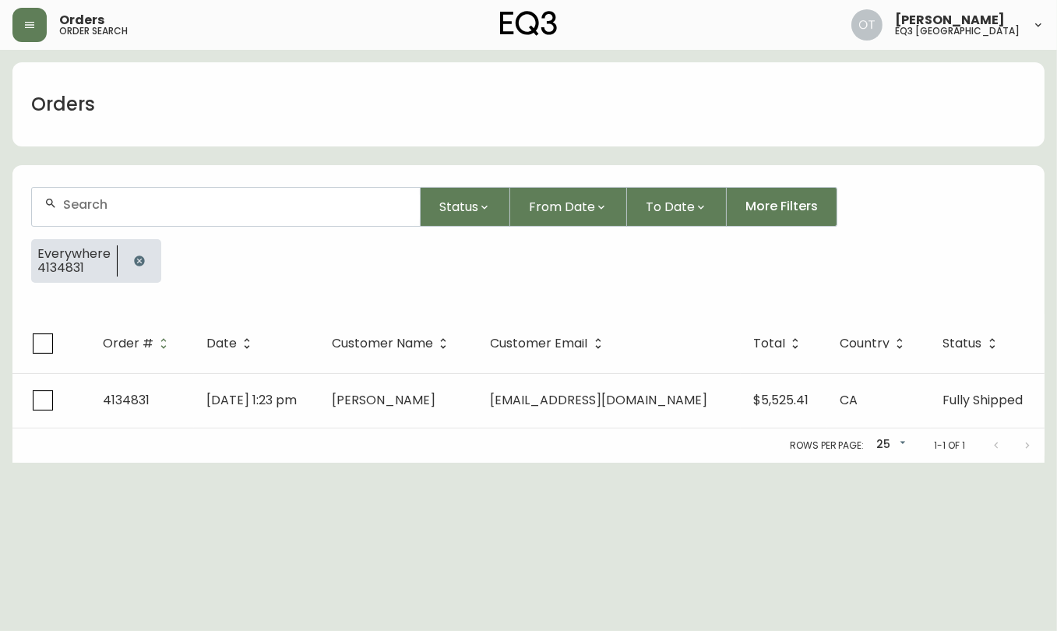
click at [133, 210] on input "text" at bounding box center [235, 204] width 344 height 15
paste input "4135354"
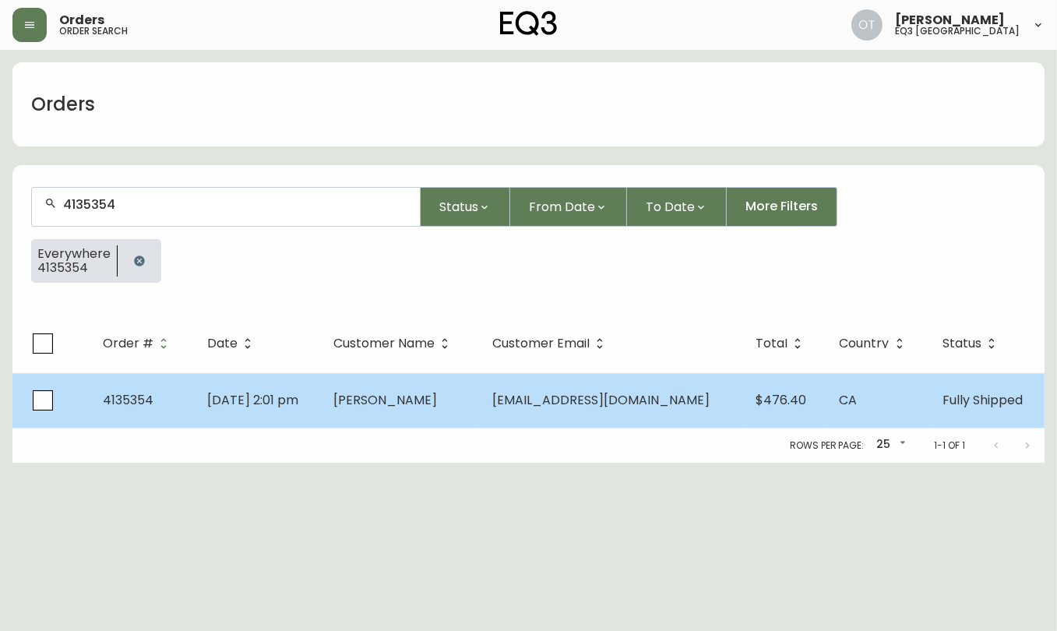
type input "4135354"
click at [136, 404] on span "4135354" at bounding box center [128, 400] width 51 height 18
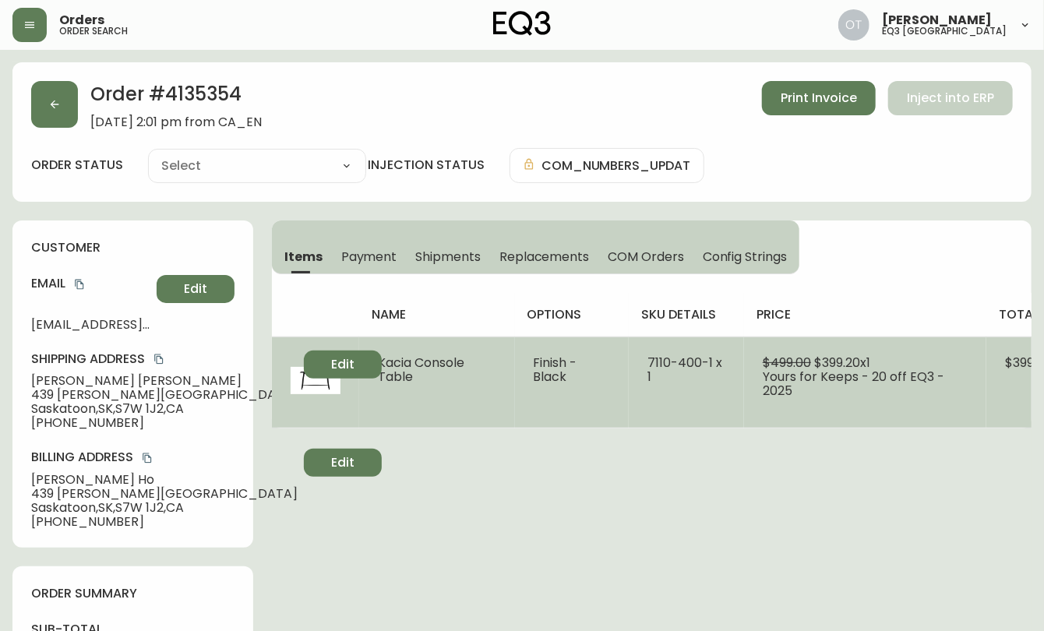
type input "Fully Shipped"
select select "FULLY_SHIPPED"
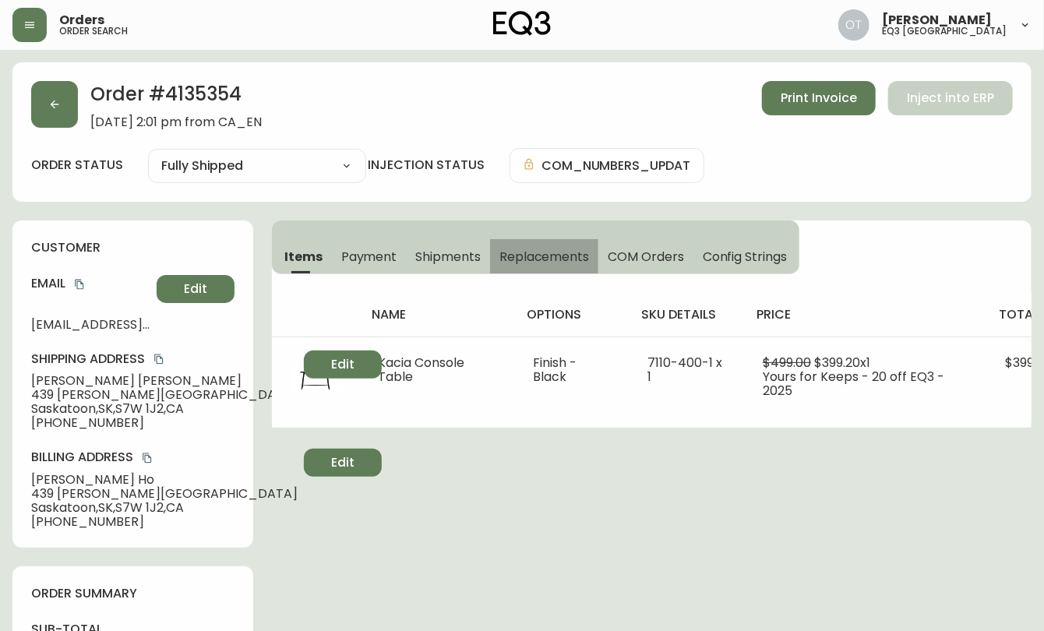
click at [538, 271] on button "Replacements" at bounding box center [544, 256] width 108 height 34
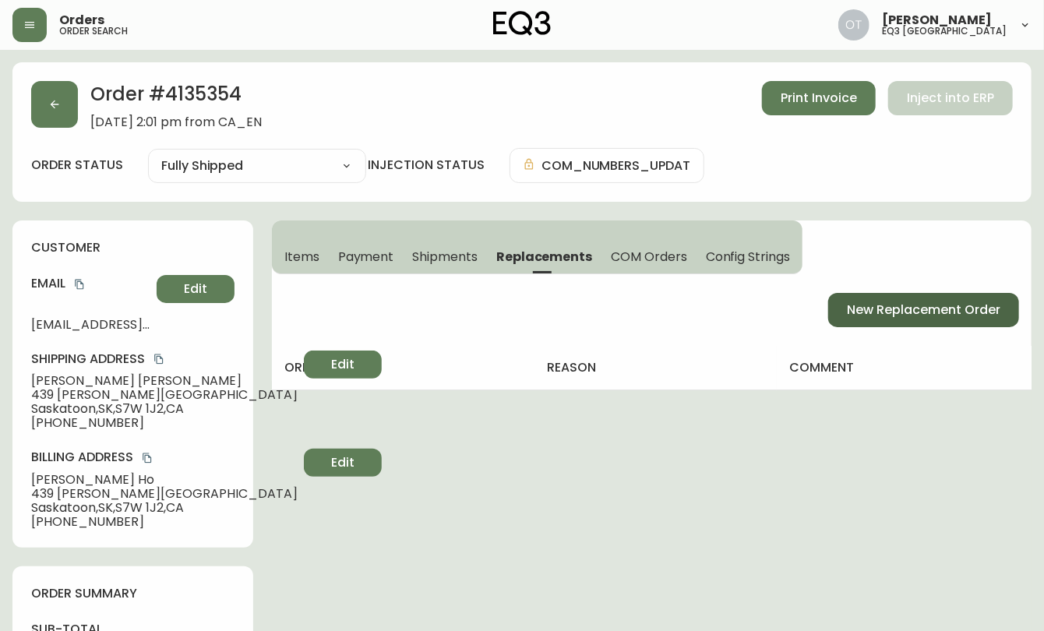
click at [875, 308] on span "New Replacement Order" at bounding box center [923, 309] width 153 height 17
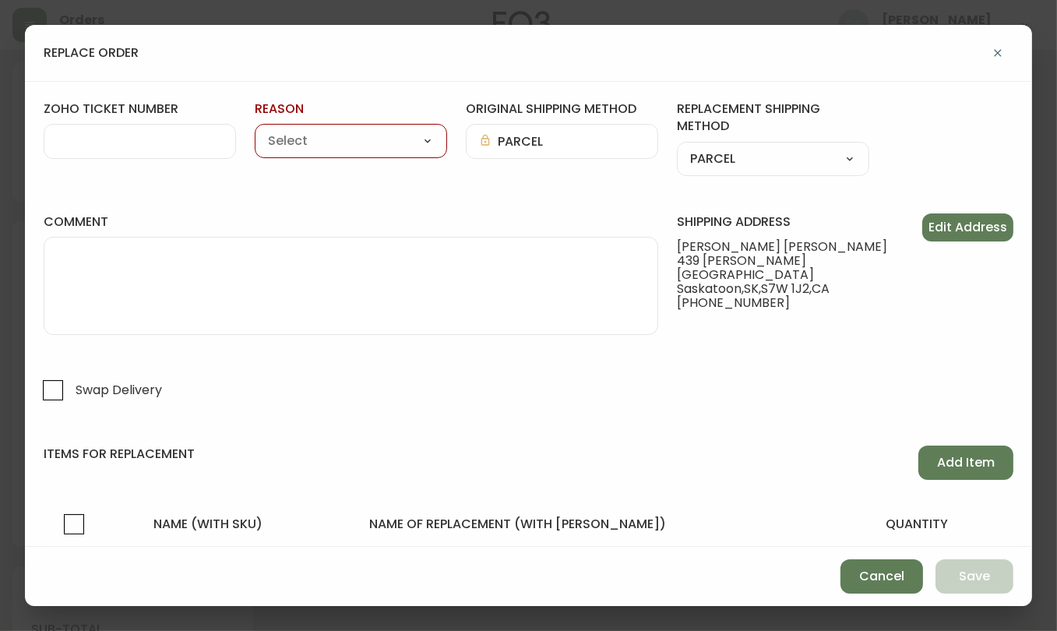
click at [122, 144] on input "zoho ticket number" at bounding box center [140, 141] width 166 height 15
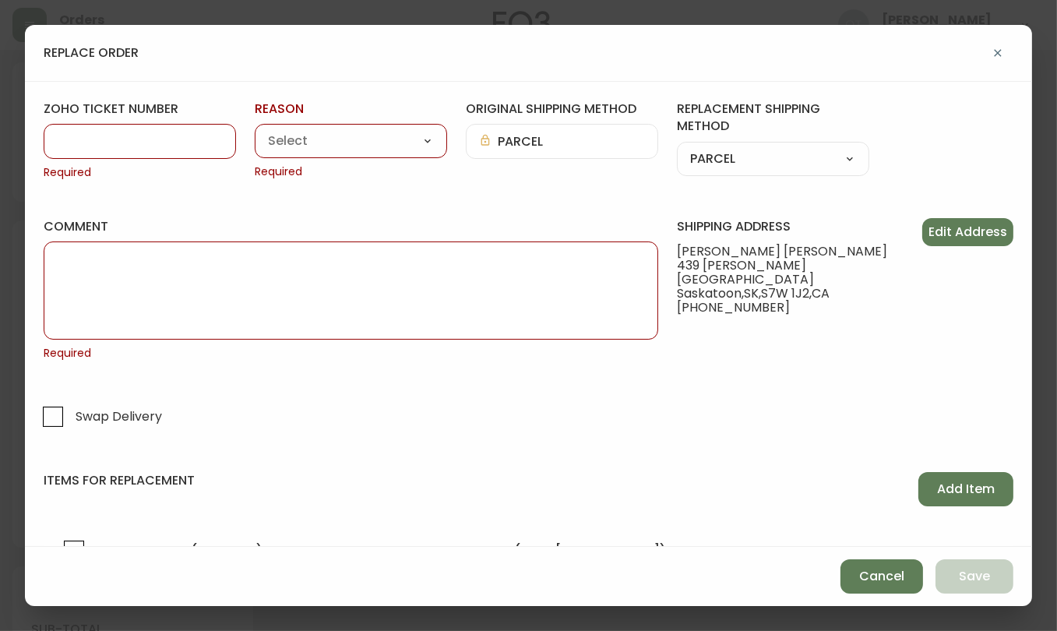
paste input "#833505"
click at [68, 140] on input "#833505" at bounding box center [140, 141] width 166 height 15
type input "833505"
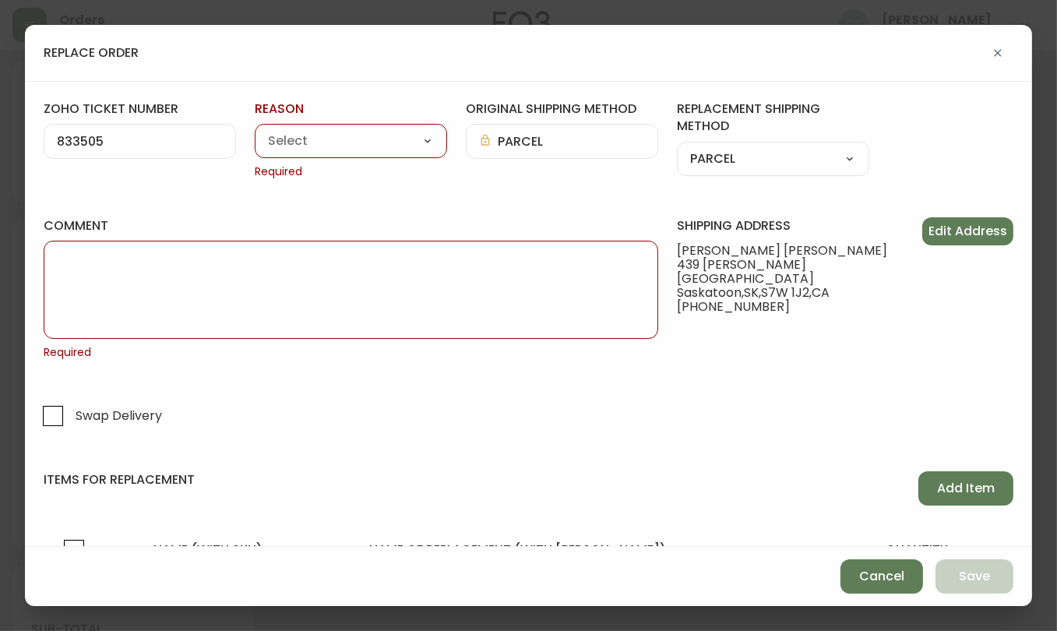
click at [368, 139] on select "Customer Related Damaged in Shipping Lost in Transit or Missing Order Manufactu…" at bounding box center [351, 141] width 192 height 23
select select "Manufacturing Defect"
click at [255, 130] on select "Customer Related Damaged in Shipping Lost in Transit or Missing Order Manufactu…" at bounding box center [351, 141] width 192 height 23
type input "Manufacturing Defect"
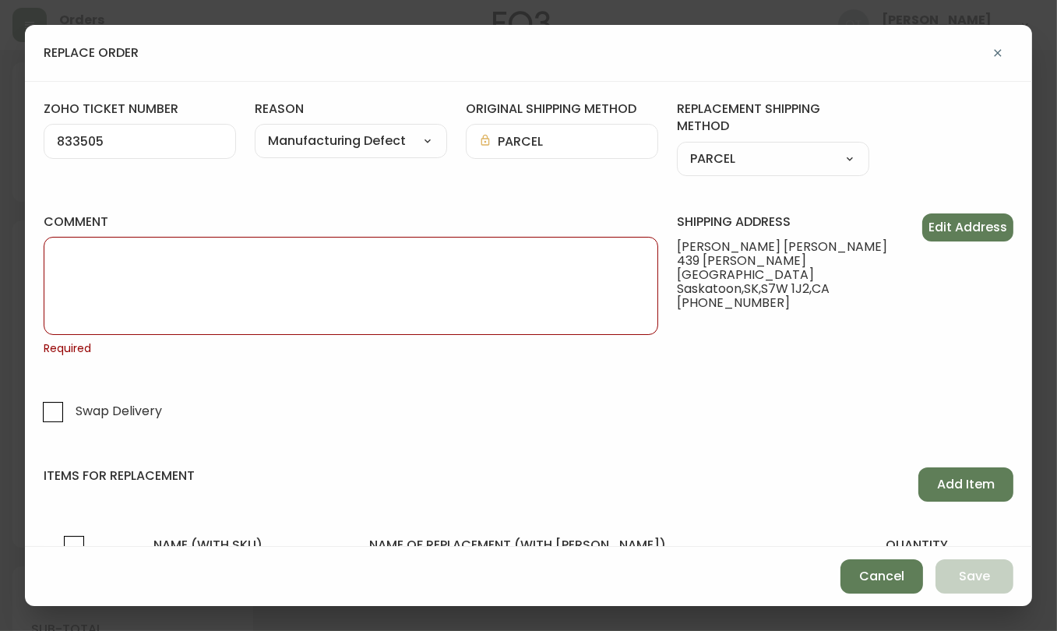
click at [468, 263] on textarea "comment" at bounding box center [351, 286] width 588 height 78
paste textarea "ORIGINAL ORDER: 4135354 | REASON FOR REPLACEMENT: | NOTES: RTN 204 POLO VIA FED…"
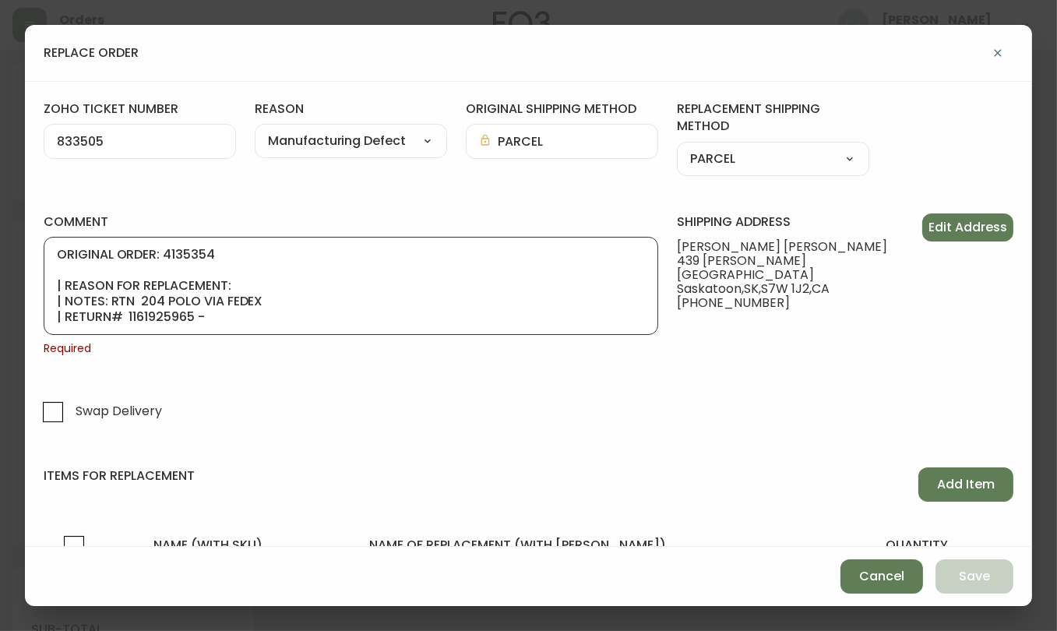
scroll to position [93, 0]
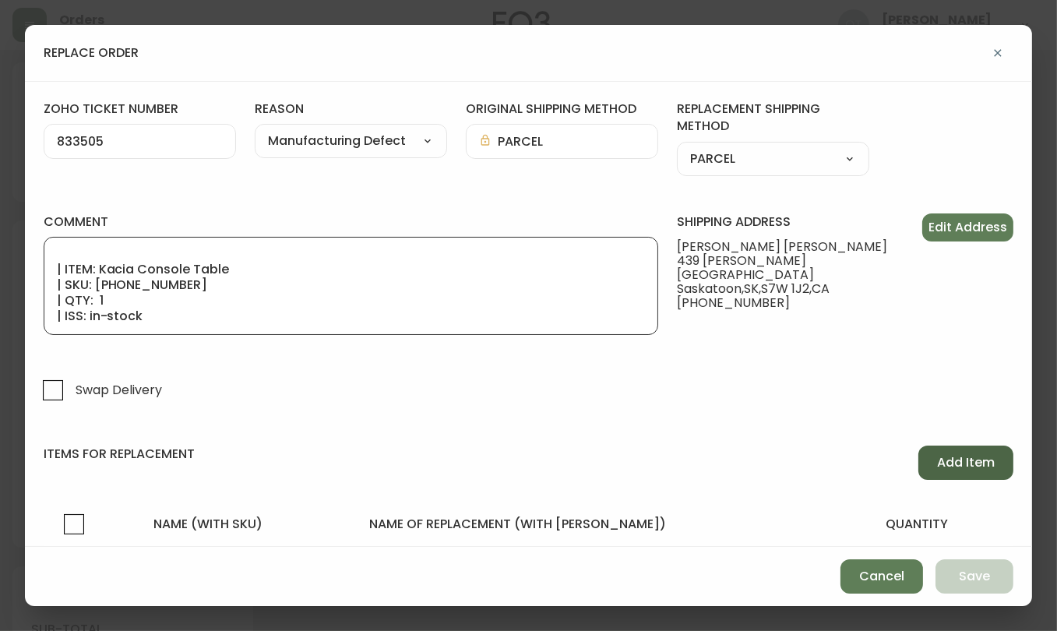
type textarea "ORIGINAL ORDER: 4135354 | REASON FOR REPLACEMENT: | NOTES: RTN 204 POLO VIA FED…"
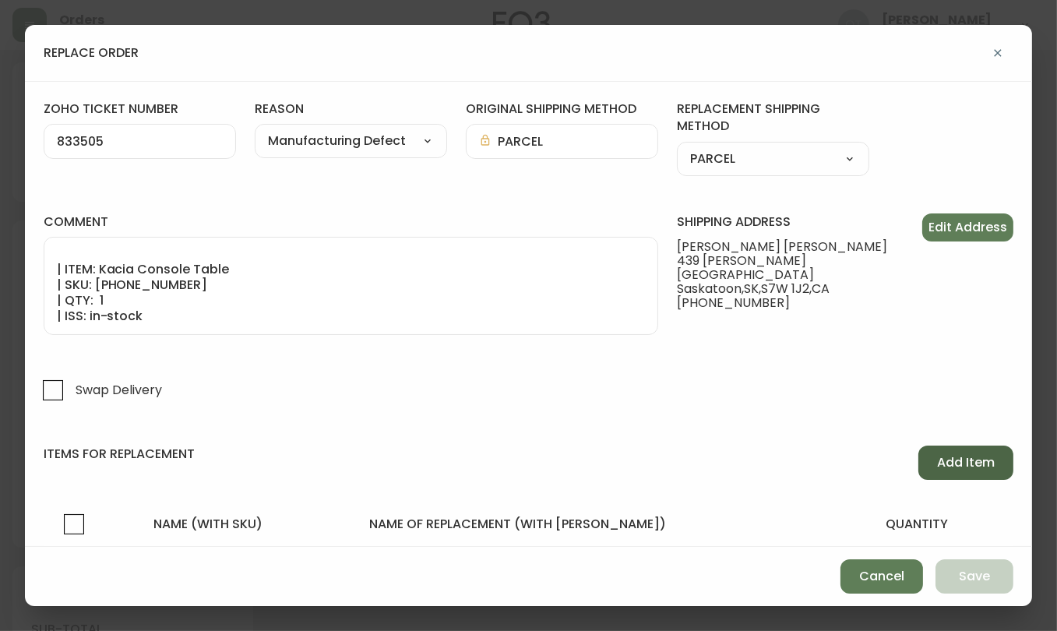
click at [952, 465] on span "Add Item" at bounding box center [966, 462] width 58 height 17
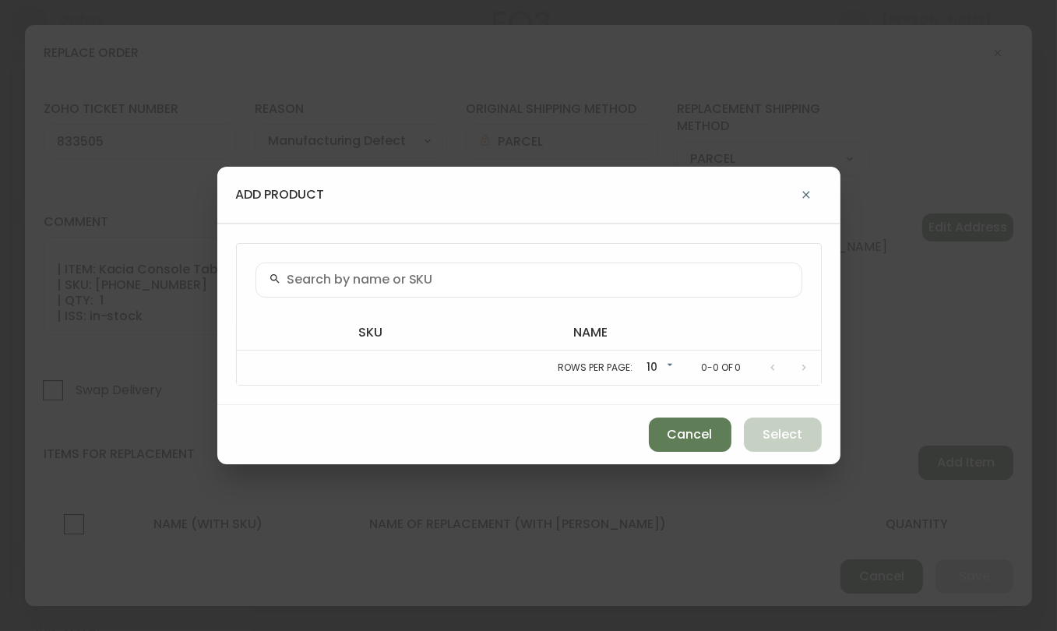
click at [442, 277] on input "text" at bounding box center [538, 280] width 502 height 15
paste input "[PHONE_NUMBER]"
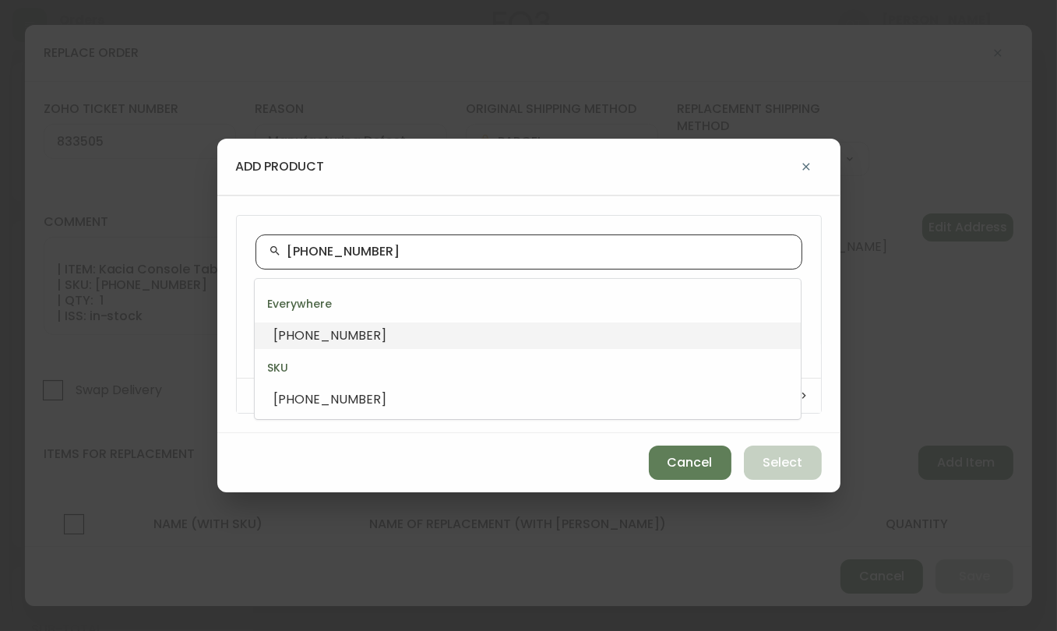
click at [288, 251] on input "[PHONE_NUMBER]" at bounding box center [538, 252] width 502 height 15
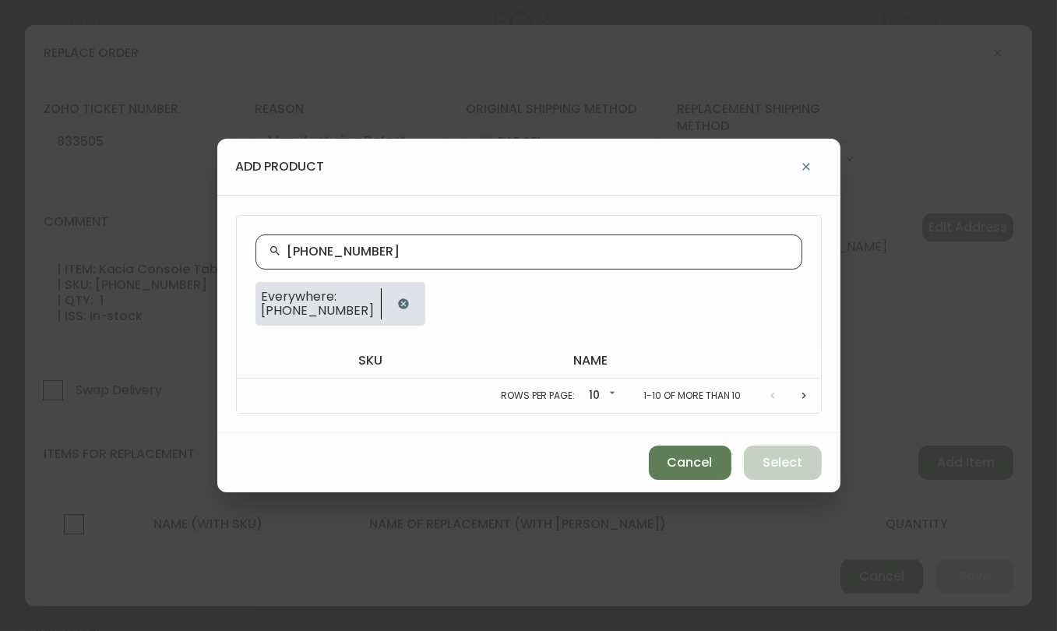
click at [378, 249] on input "[PHONE_NUMBER]" at bounding box center [538, 252] width 502 height 15
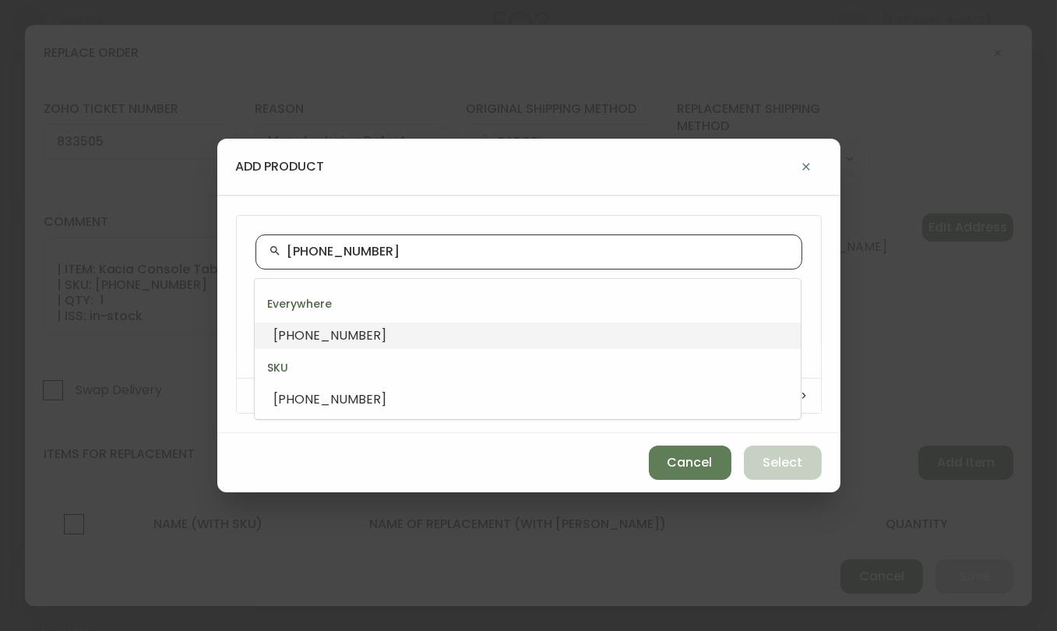
click at [379, 255] on input "[PHONE_NUMBER]" at bounding box center [538, 252] width 502 height 15
click at [303, 322] on div "Everywhere" at bounding box center [528, 303] width 546 height 37
click at [302, 333] on span "[PHONE_NUMBER]" at bounding box center [329, 335] width 113 height 18
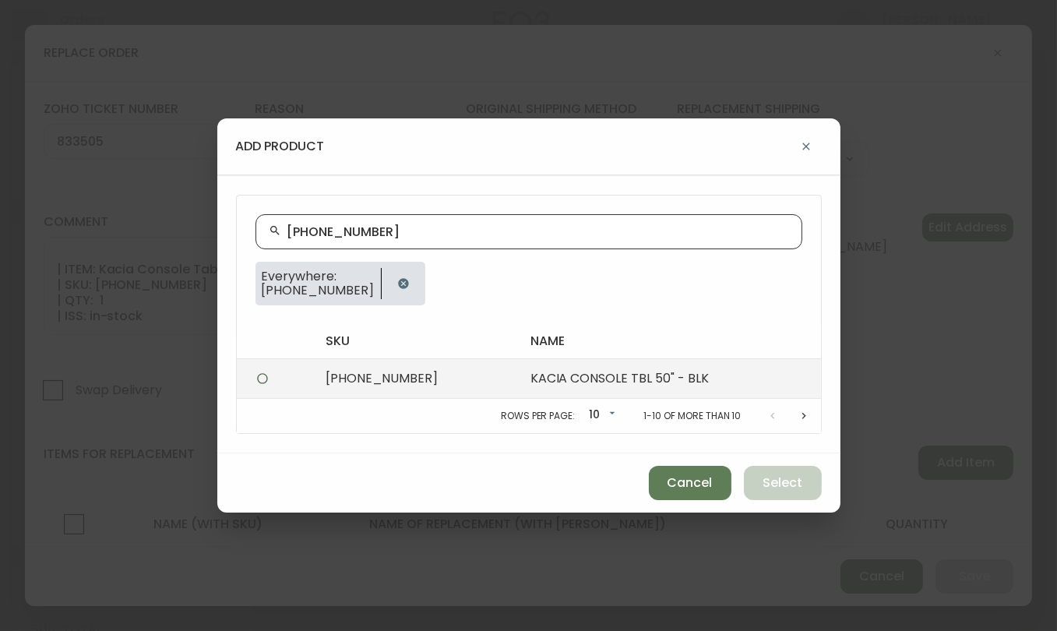
type input "[PHONE_NUMBER]"
click at [310, 373] on td at bounding box center [275, 378] width 76 height 40
radio input "true"
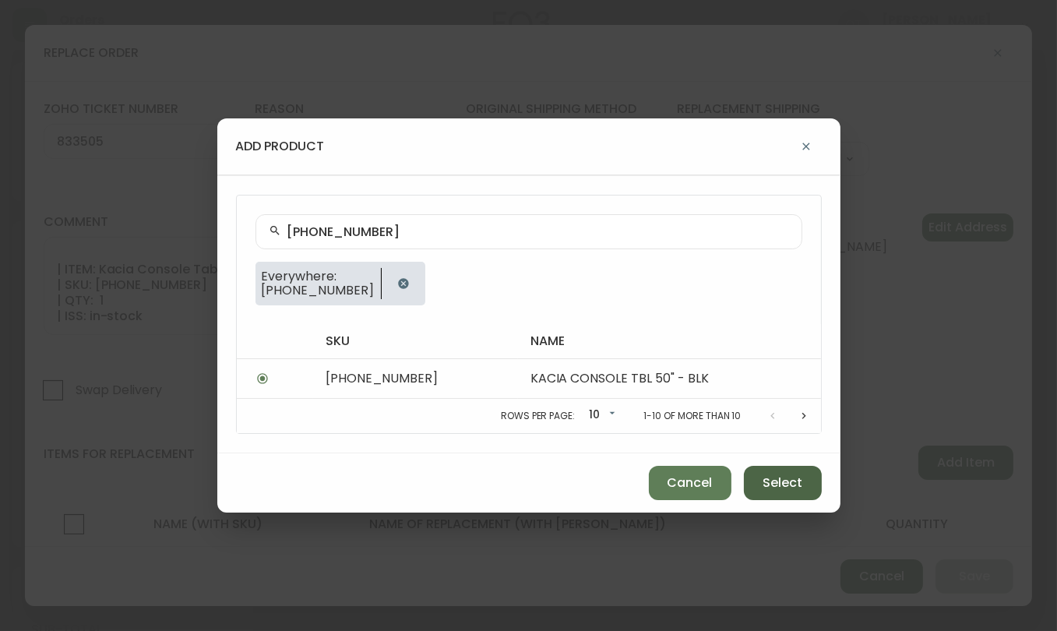
click at [785, 481] on span "Select" at bounding box center [783, 482] width 40 height 17
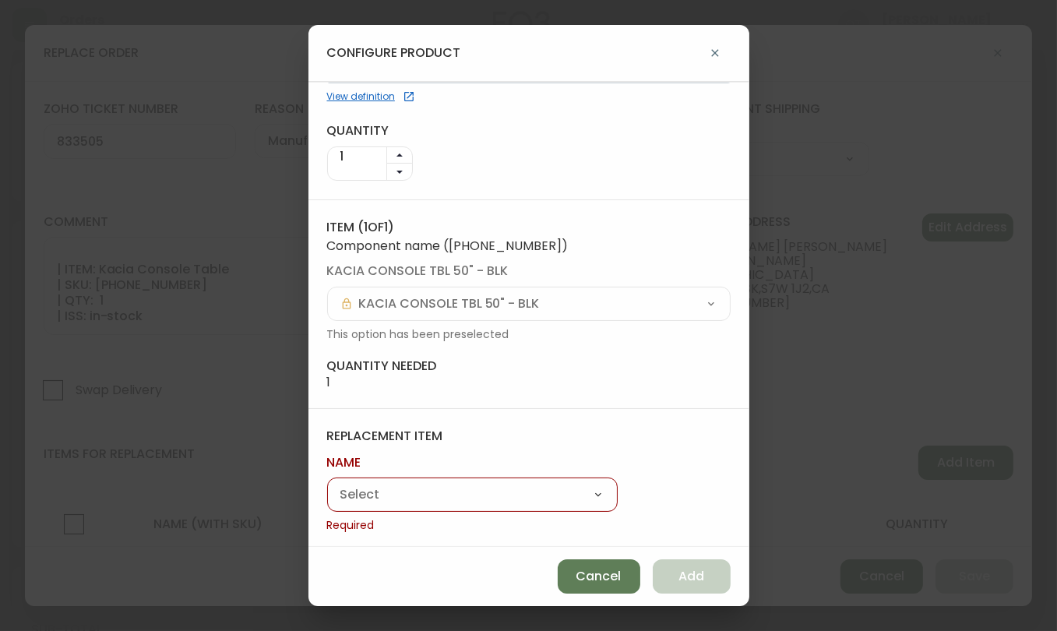
scroll to position [85, 0]
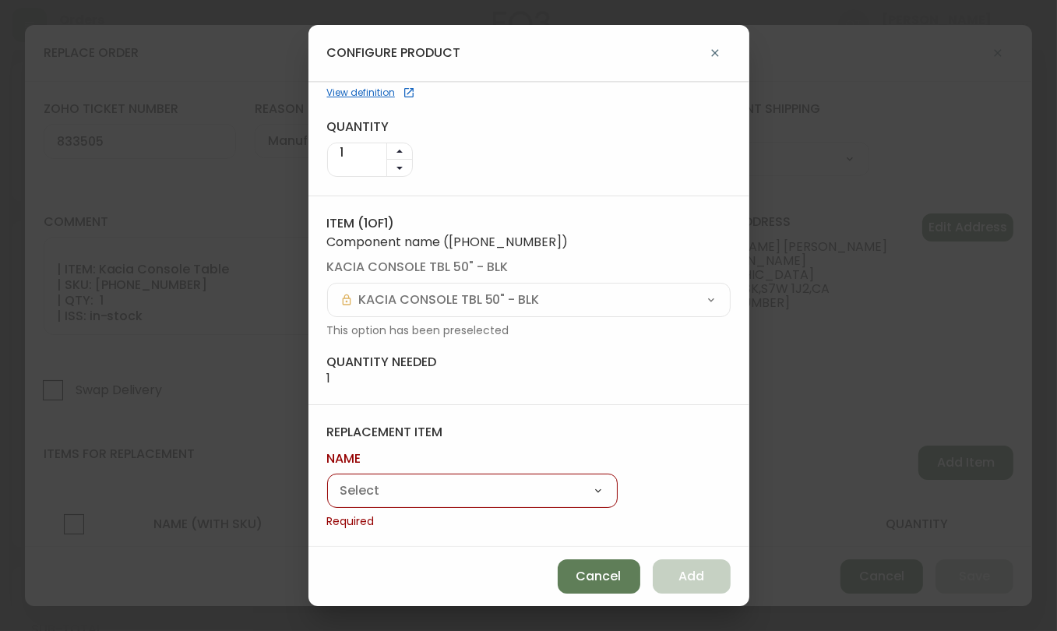
click at [449, 492] on select "Kacia Console Table" at bounding box center [472, 491] width 291 height 23
select select "cmfk2a43q9inq0146auwwlp81"
click at [327, 499] on select "Kacia Console Table" at bounding box center [472, 491] width 291 height 23
type input "Kacia Console Table"
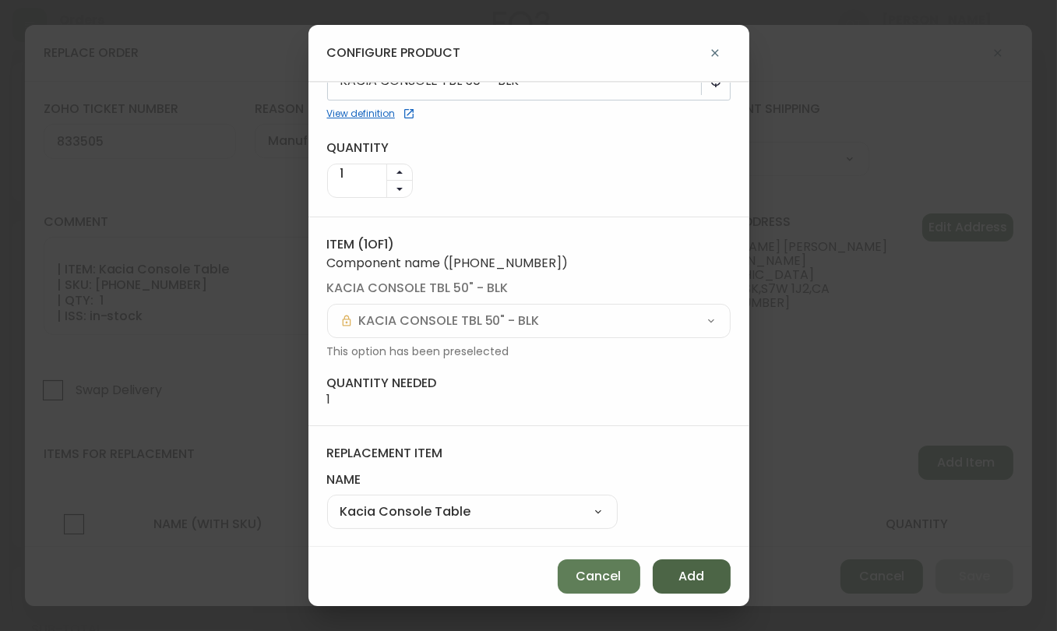
click at [709, 583] on button "Add" at bounding box center [692, 576] width 78 height 34
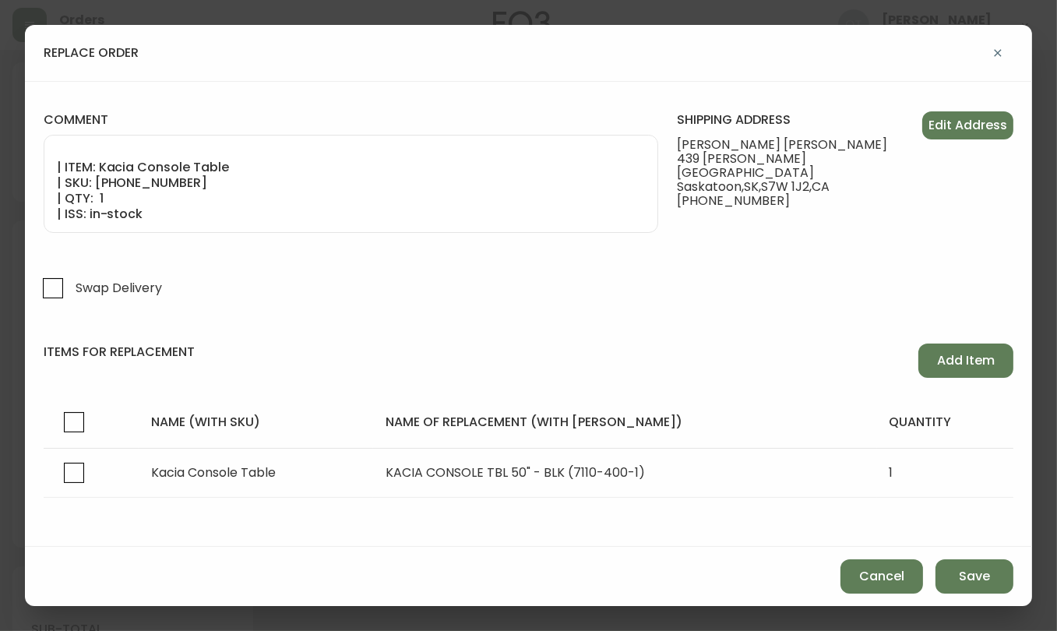
scroll to position [108, 0]
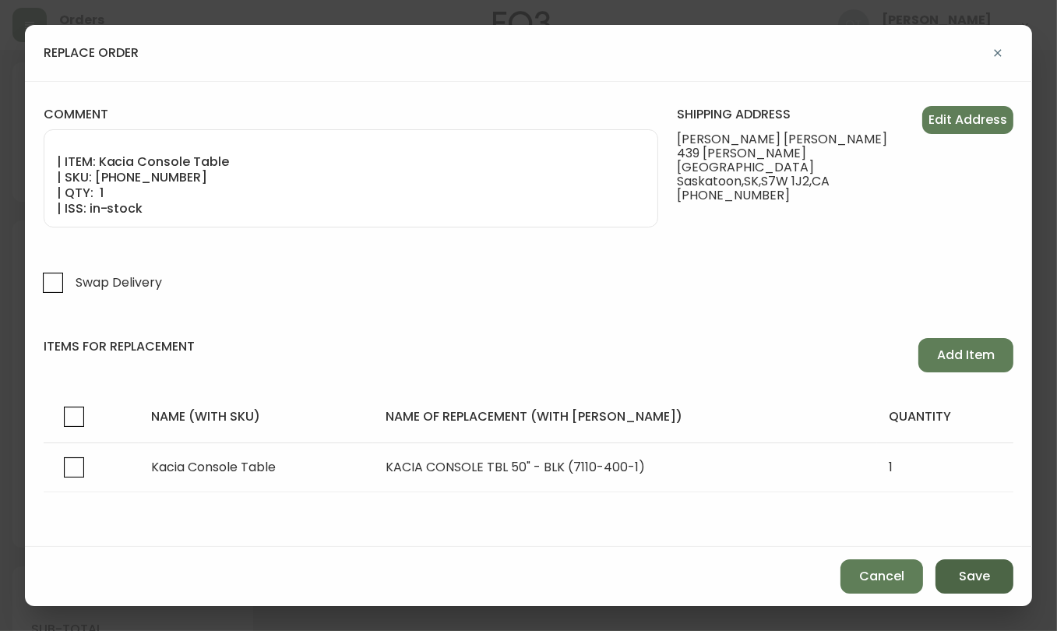
click at [964, 582] on span "Save" at bounding box center [974, 576] width 31 height 17
select select
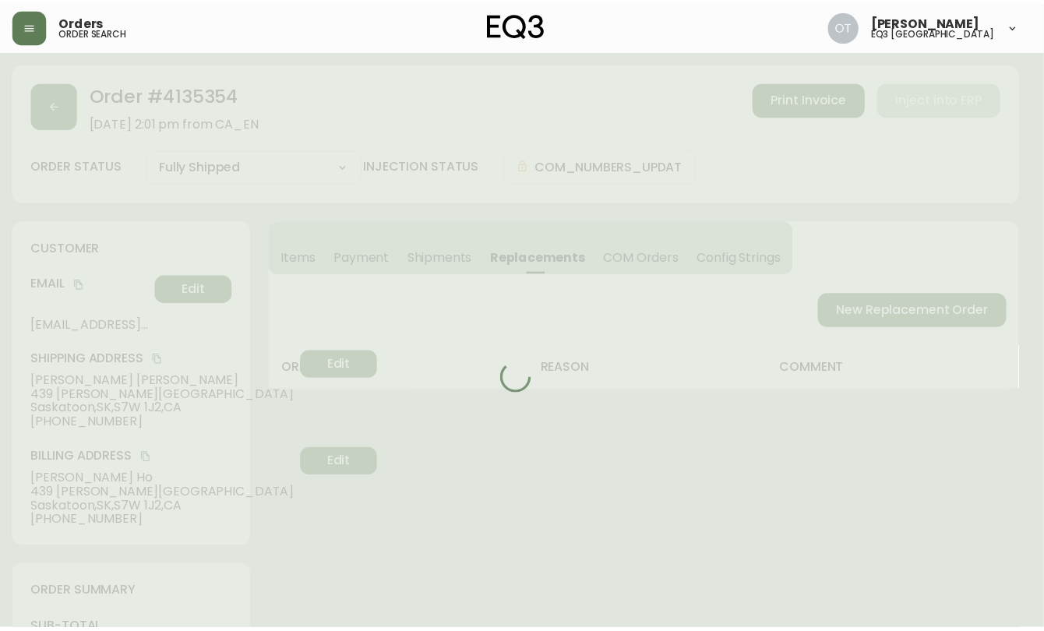
scroll to position [58, 0]
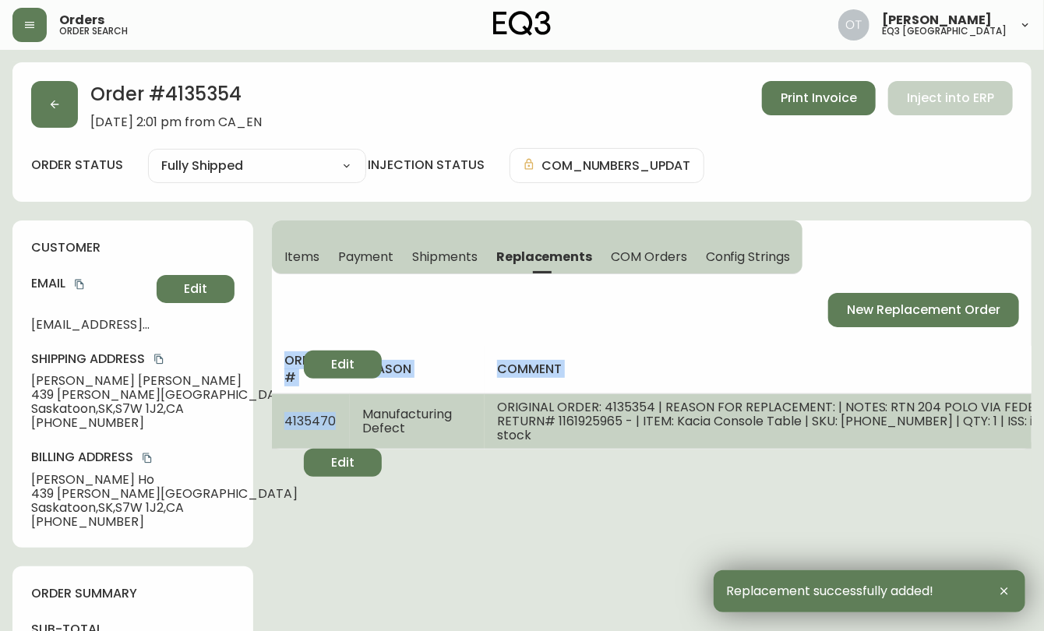
drag, startPoint x: 270, startPoint y: 413, endPoint x: 333, endPoint y: 413, distance: 62.3
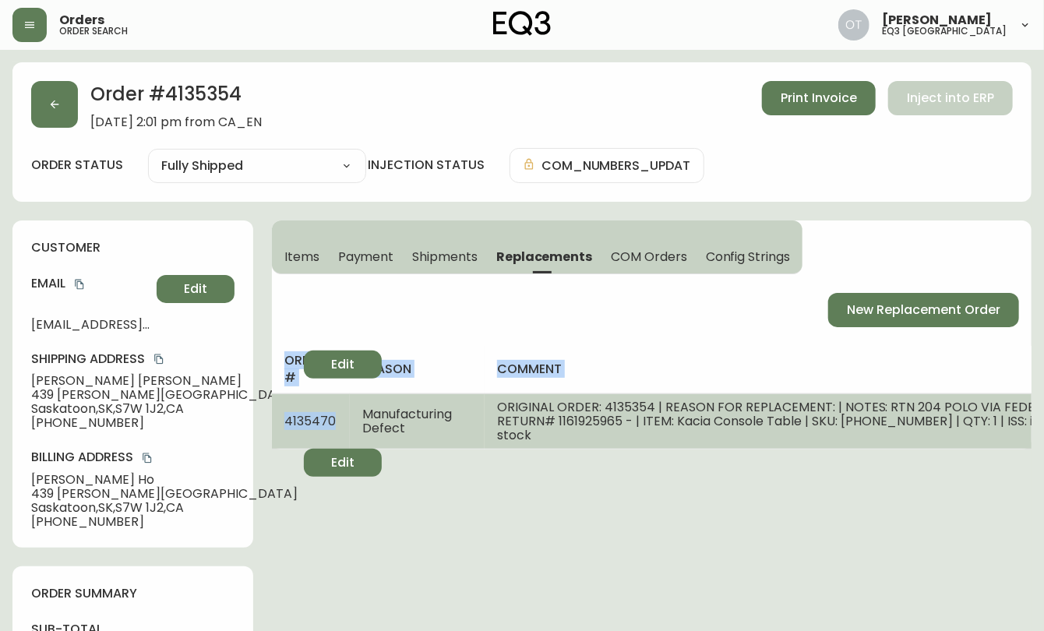
click at [338, 421] on td "4135470" at bounding box center [311, 420] width 78 height 55
drag, startPoint x: 343, startPoint y: 412, endPoint x: 305, endPoint y: 404, distance: 39.1
click at [284, 411] on td "4135470" at bounding box center [311, 420] width 78 height 55
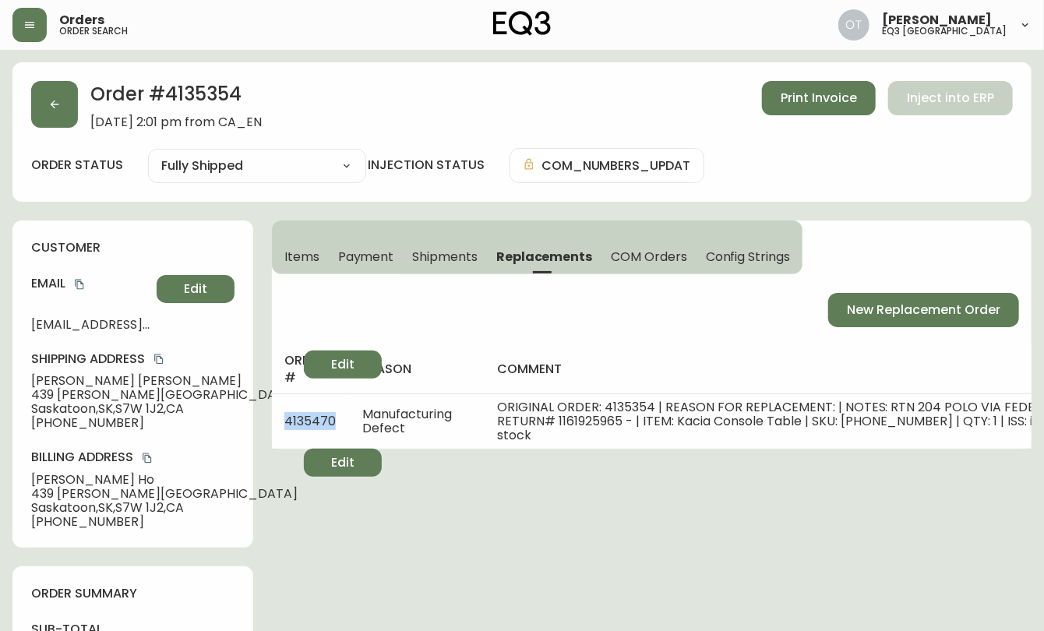
copy span "4135470"
click at [162, 242] on h4 "customer" at bounding box center [132, 247] width 203 height 17
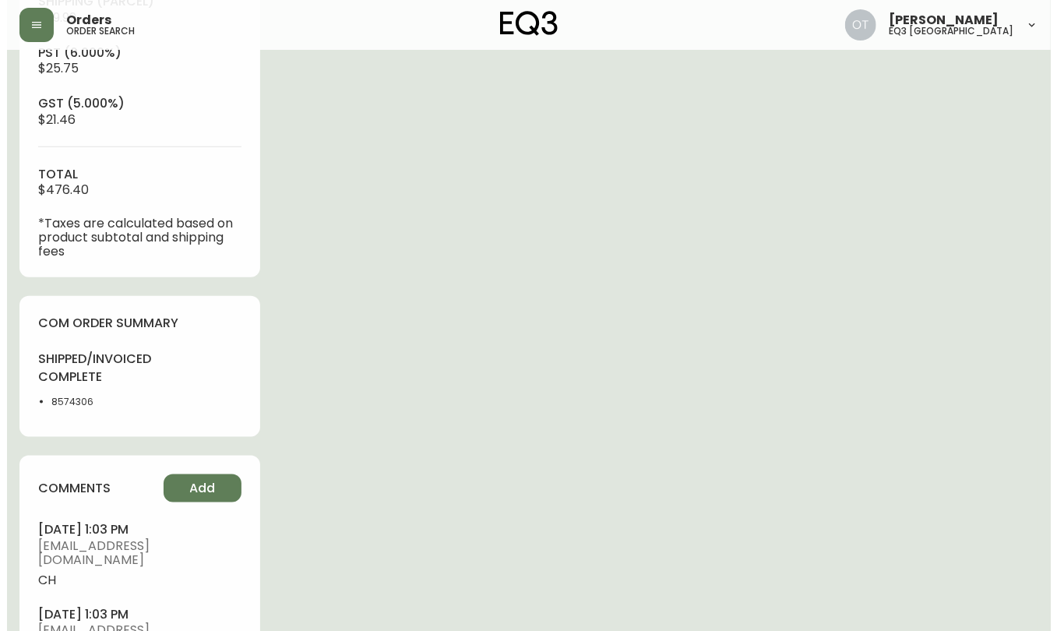
scroll to position [676, 0]
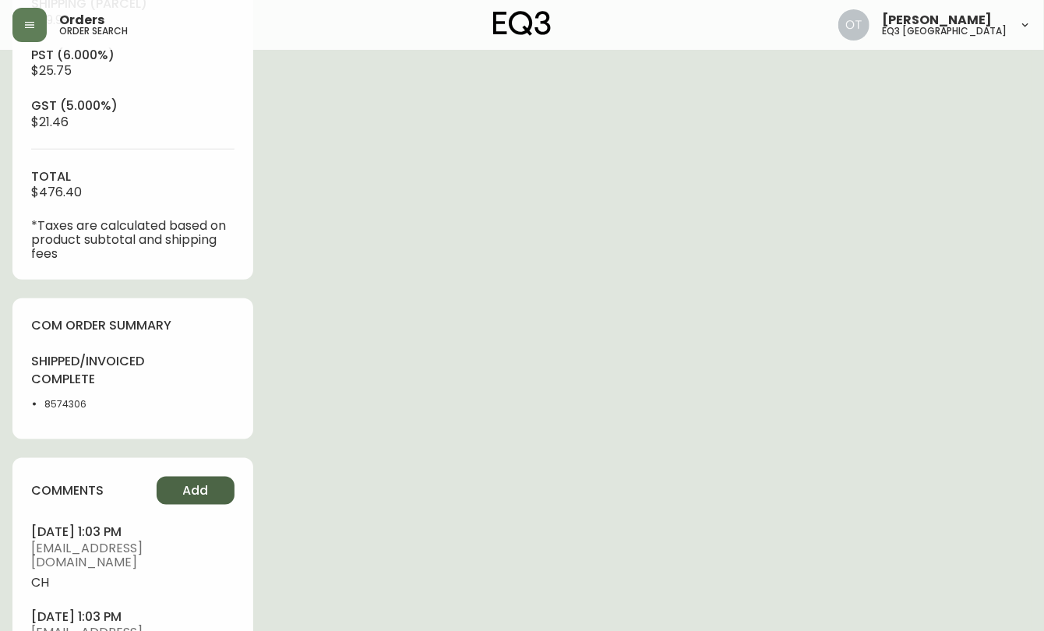
click at [197, 495] on span "Add" at bounding box center [196, 490] width 26 height 17
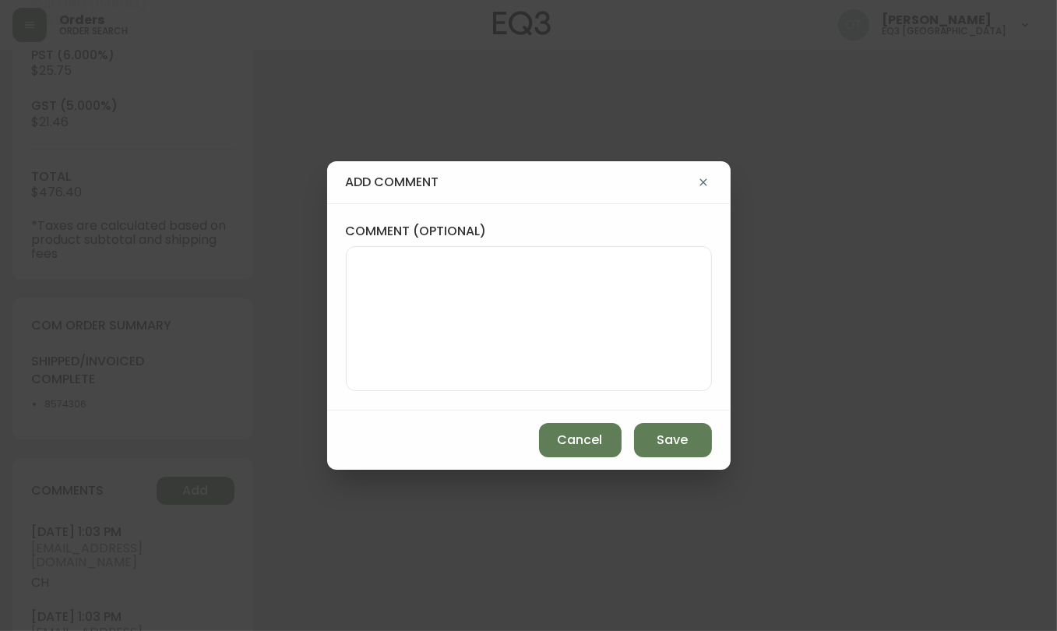
click at [368, 275] on textarea "comment (optional)" at bounding box center [529, 318] width 340 height 125
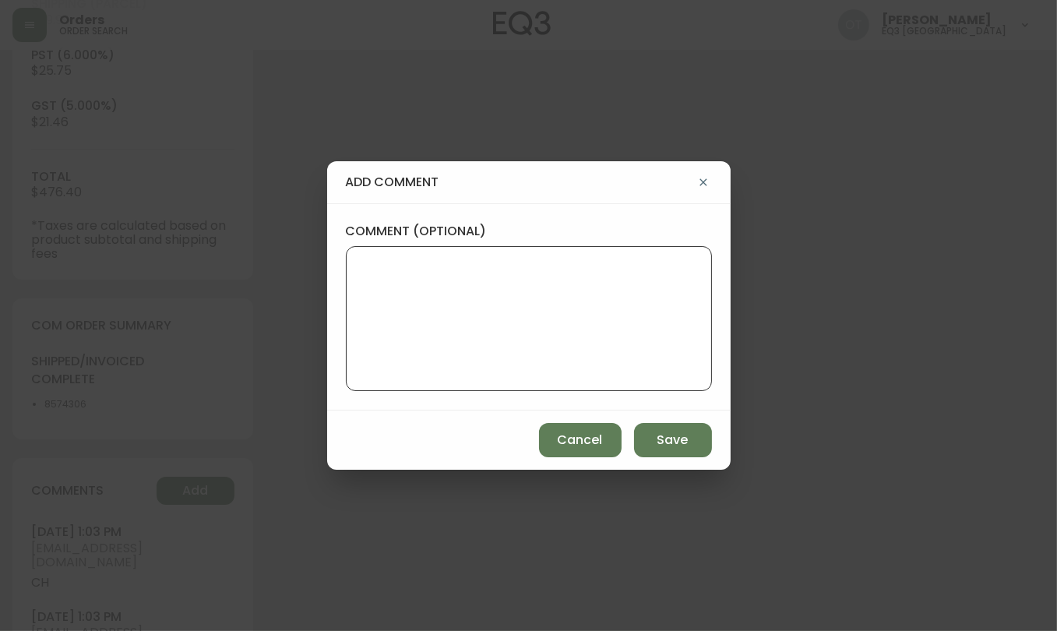
paste textarea "TICKET #833505 REPLACEMENT PO: 4135470 *COM will be available in AS400 and in t…"
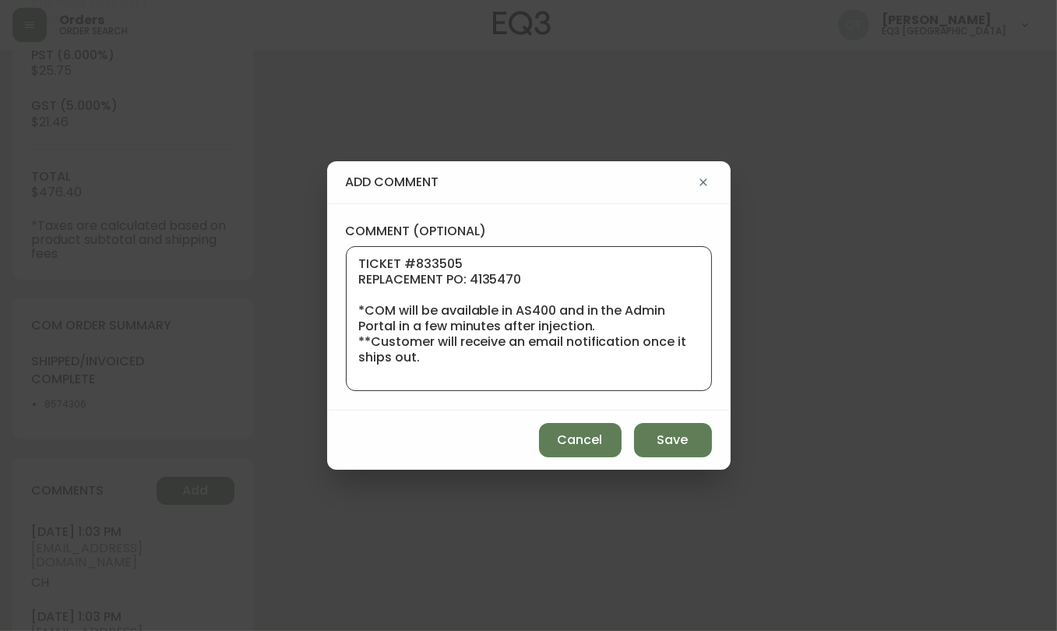
scroll to position [171, 0]
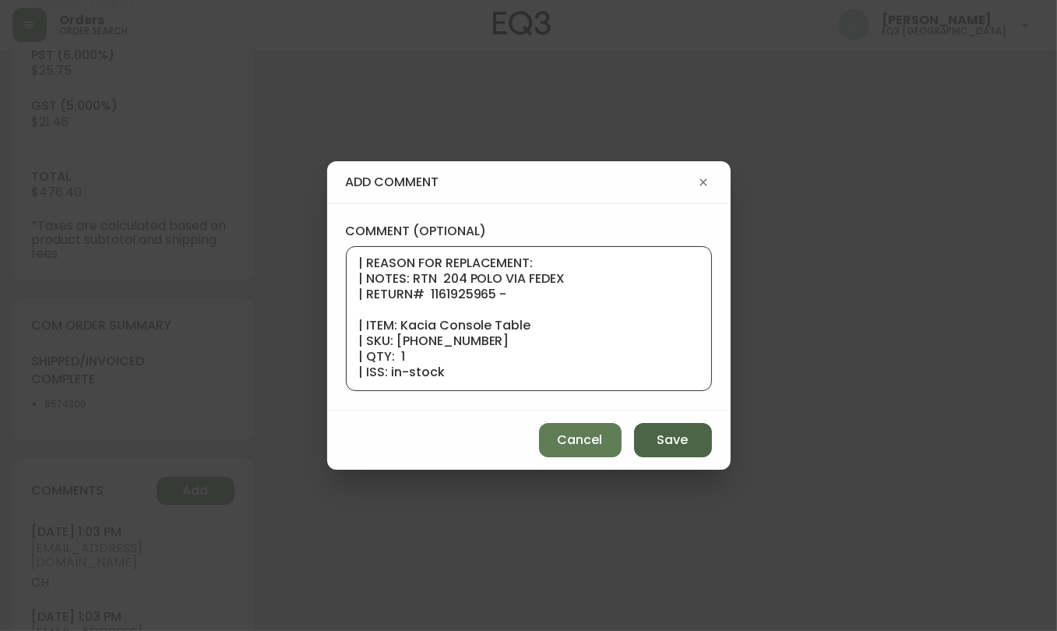
type textarea "TICKET #833505 REPLACEMENT PO: 4135470 *COM will be available in AS400 and in t…"
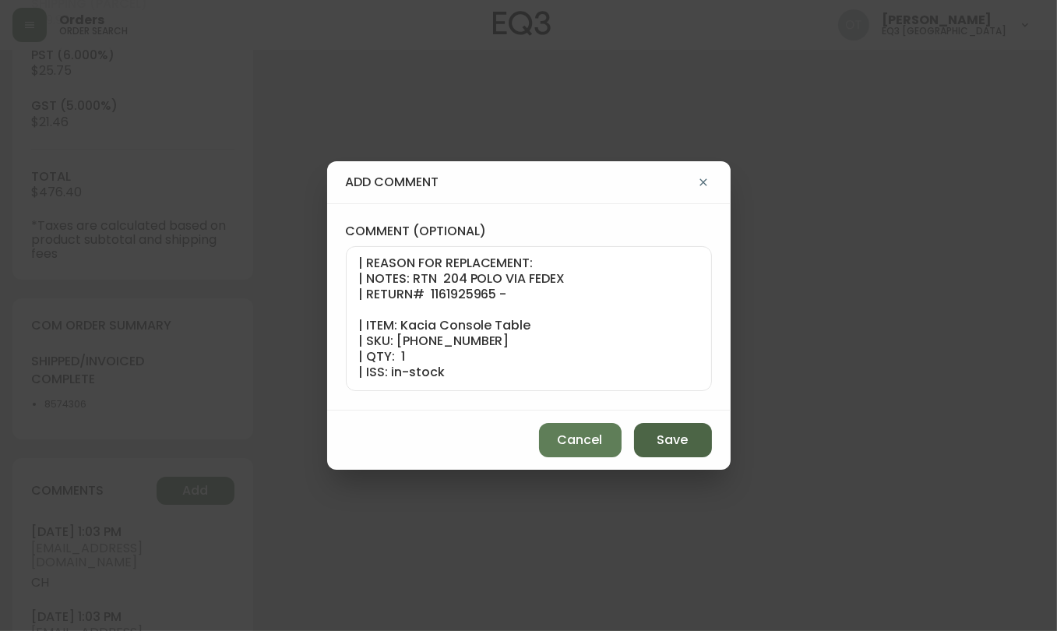
click at [662, 438] on span "Save" at bounding box center [672, 440] width 31 height 17
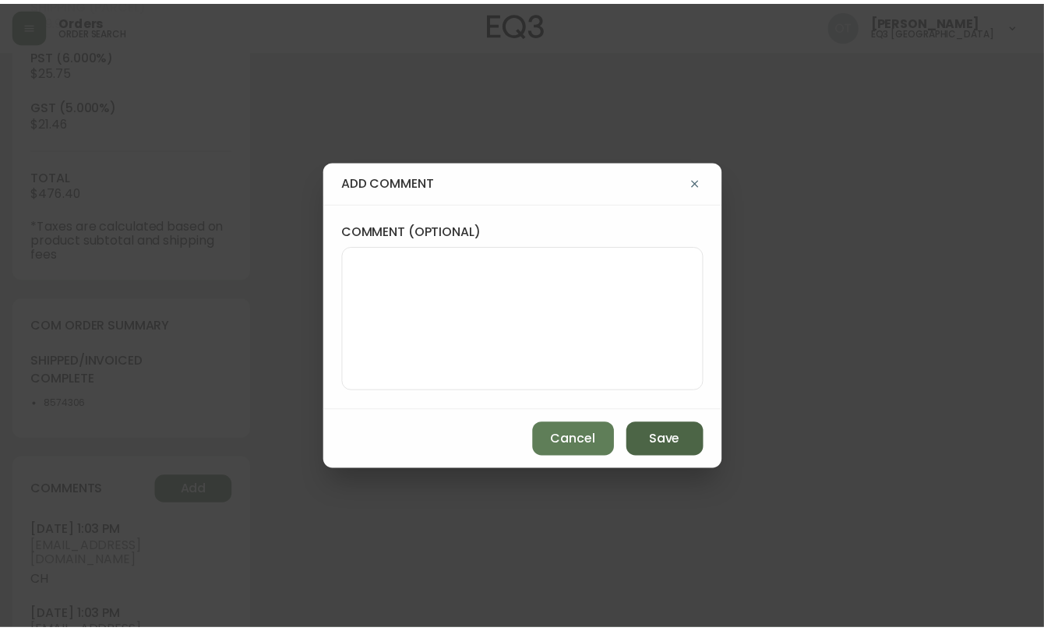
scroll to position [0, 0]
